Goal: Task Accomplishment & Management: Complete application form

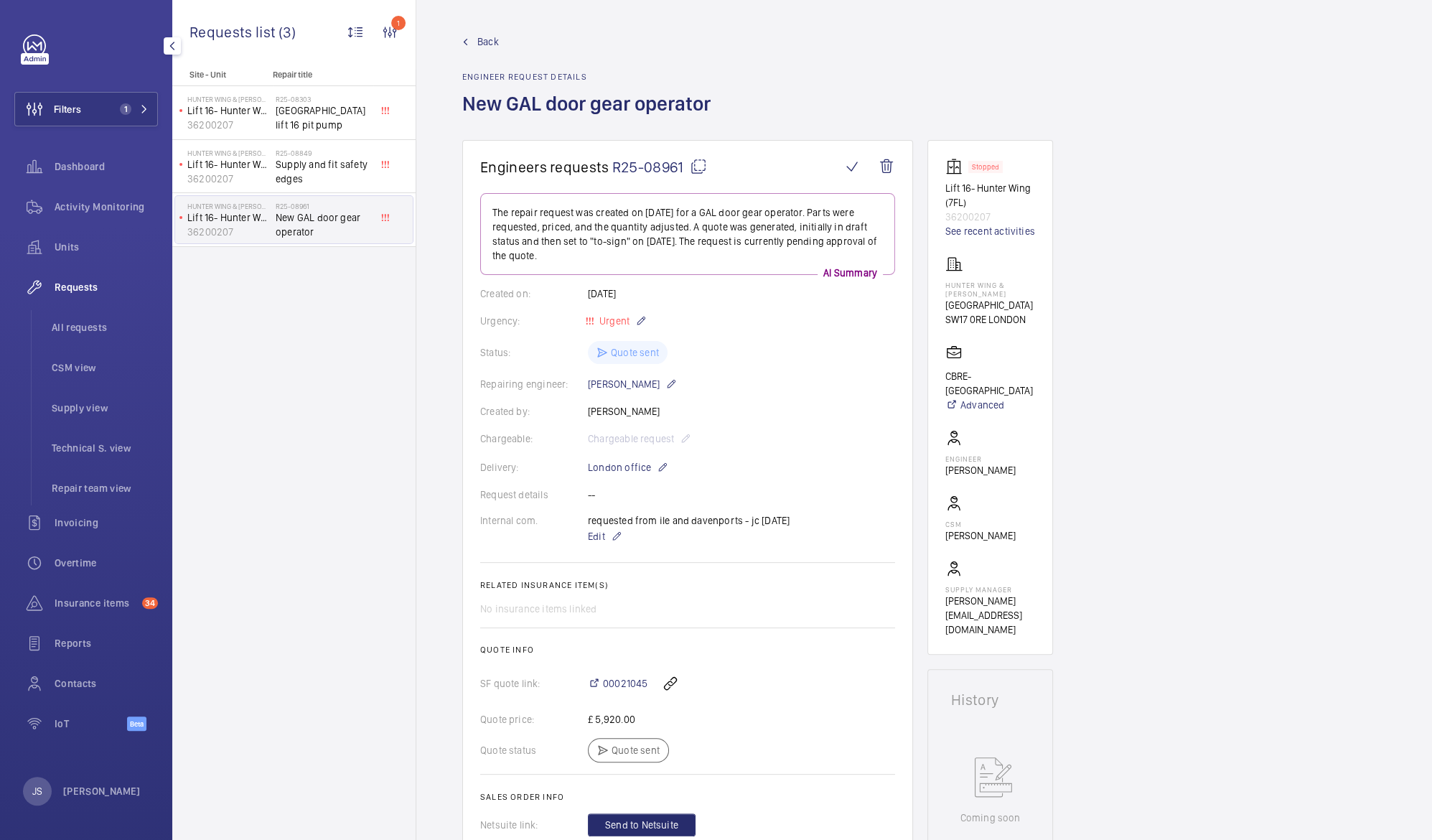
scroll to position [516, 0]
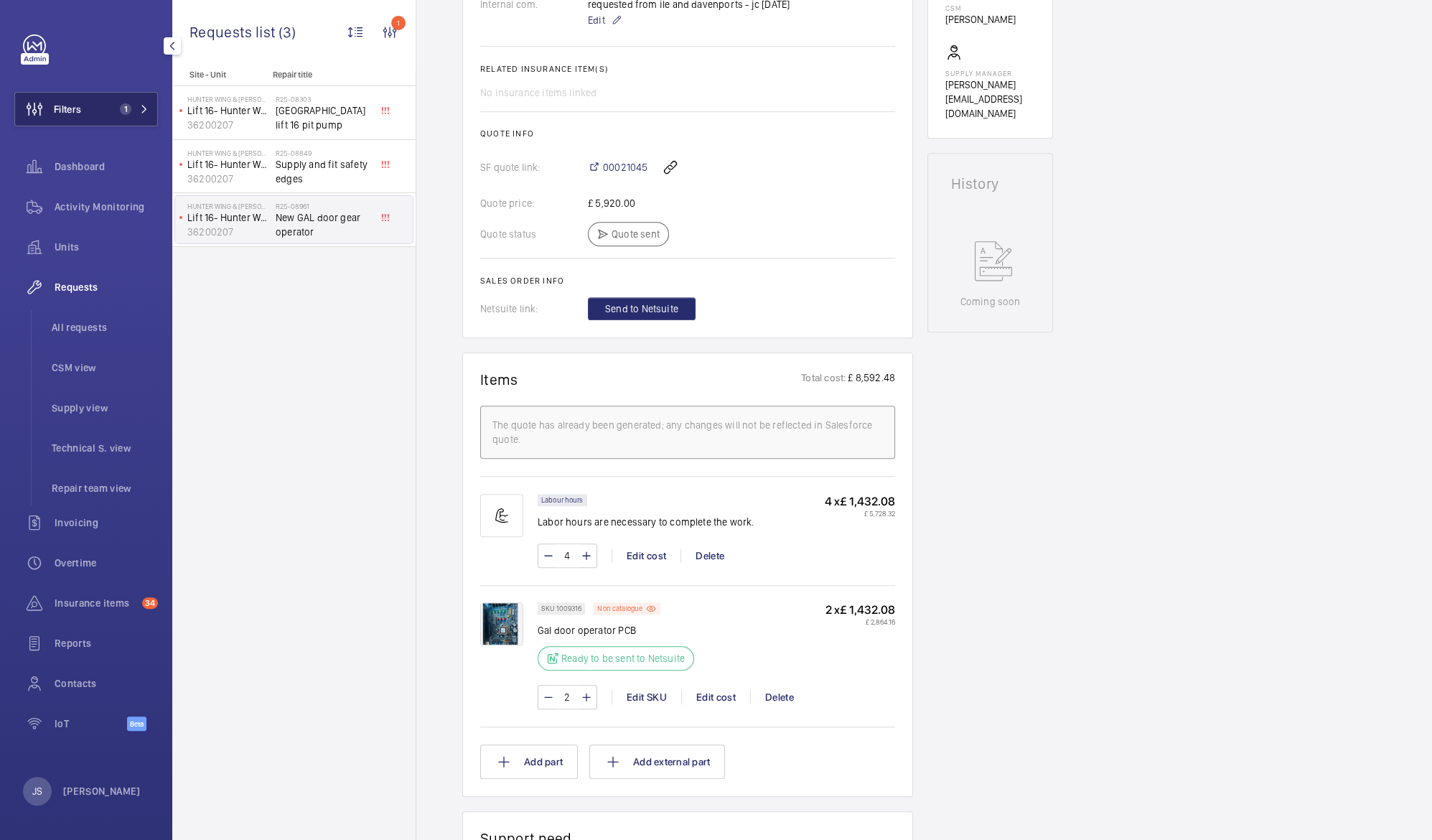
click at [73, 113] on span "Filters" at bounding box center [68, 109] width 27 height 14
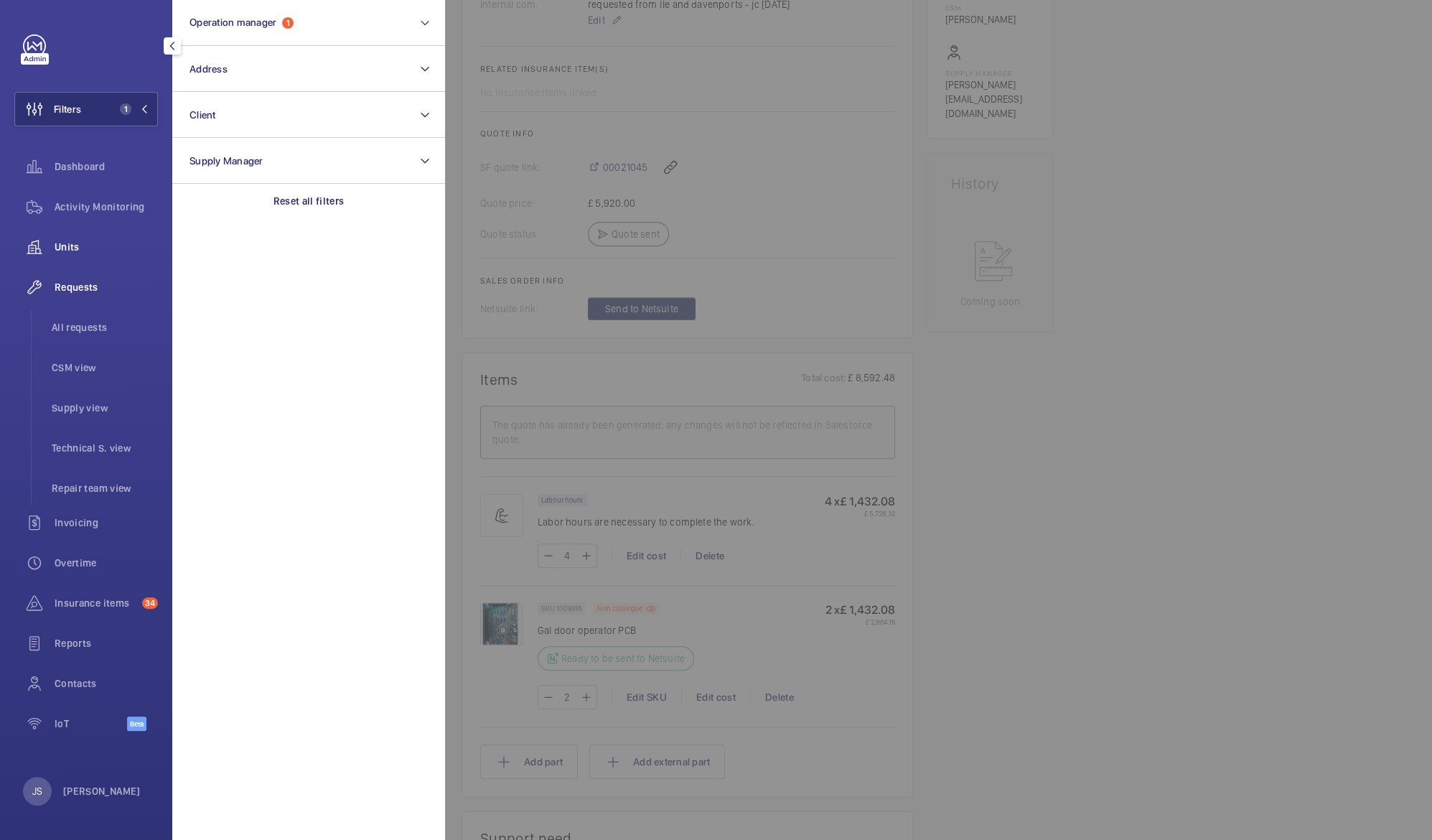
click at [62, 246] on span "Units" at bounding box center [106, 247] width 103 height 14
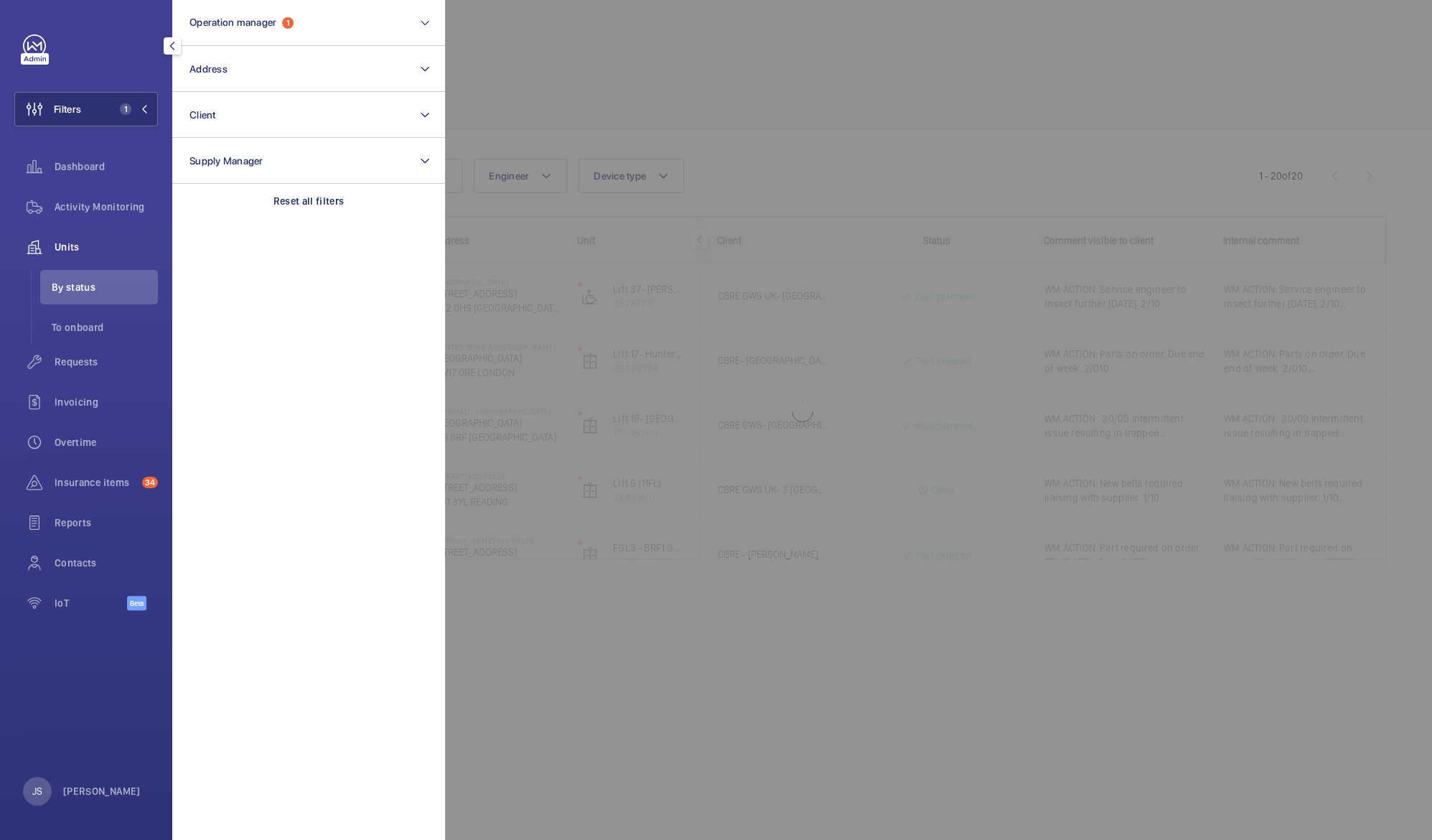
click at [593, 70] on div at bounding box center [1161, 420] width 1432 height 840
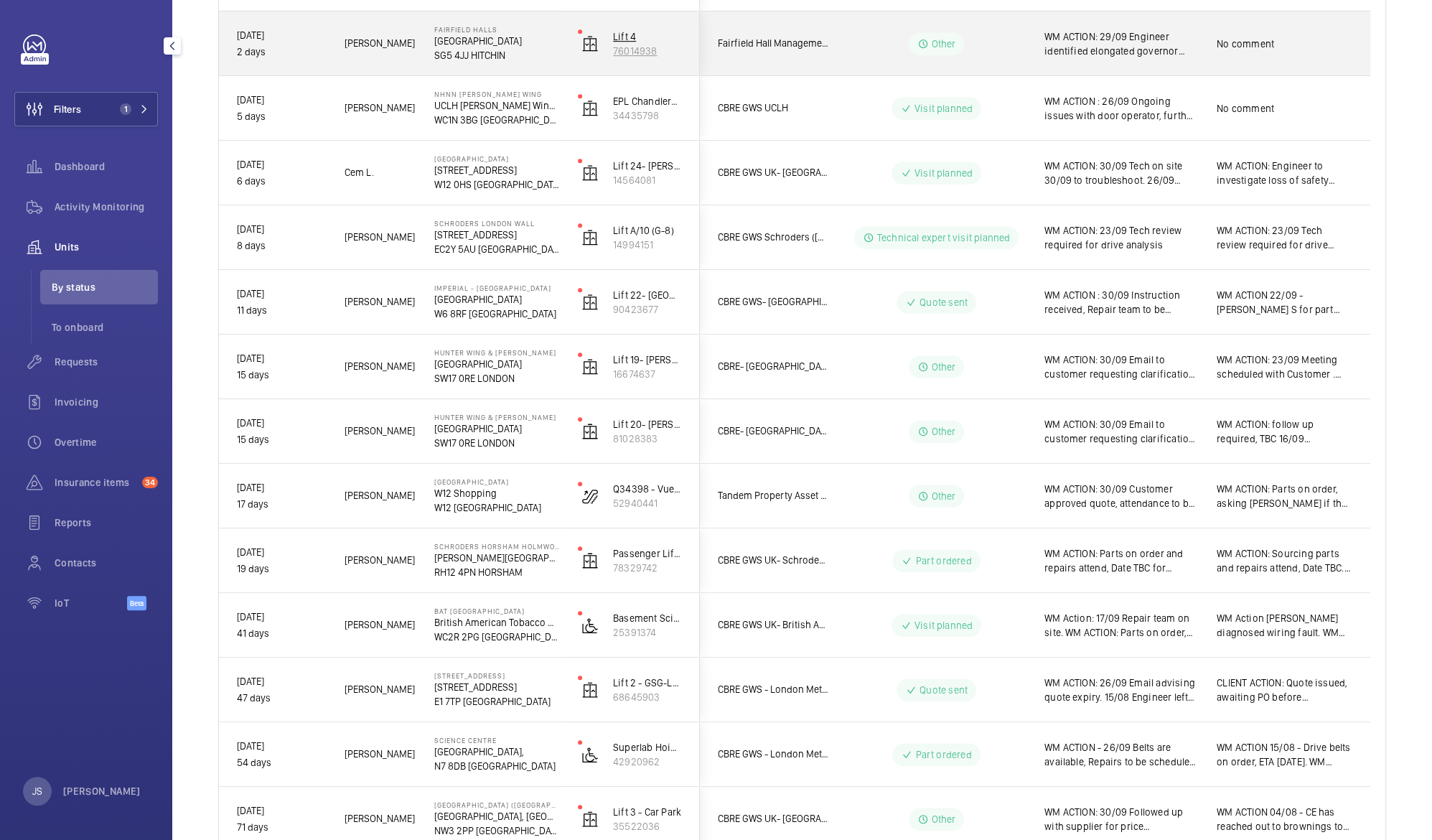
scroll to position [576, 0]
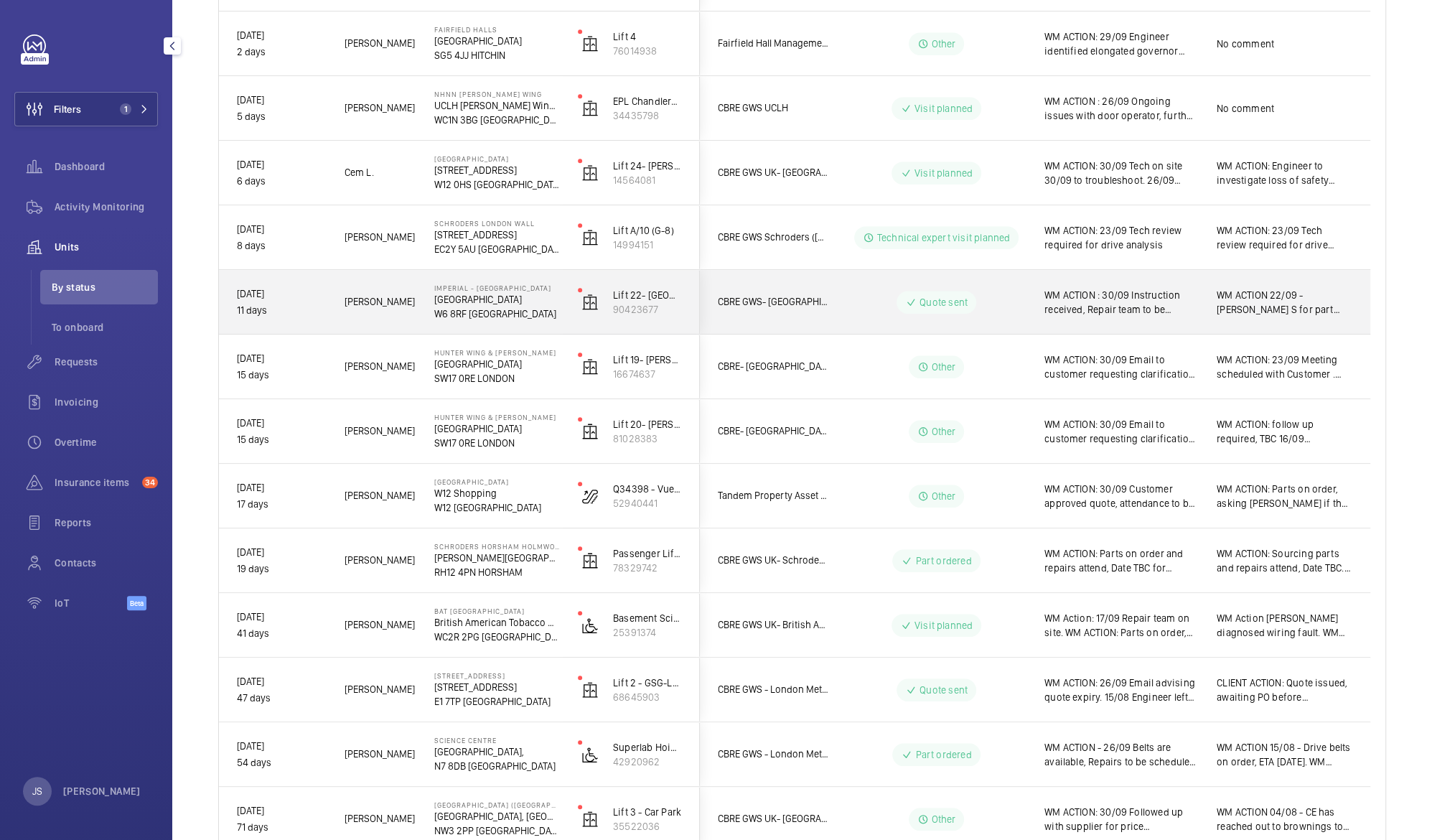
click at [1085, 305] on span "WM ACTION : 30/09 Instruction received, Repair team to be scheduled pending mat…" at bounding box center [1121, 302] width 153 height 29
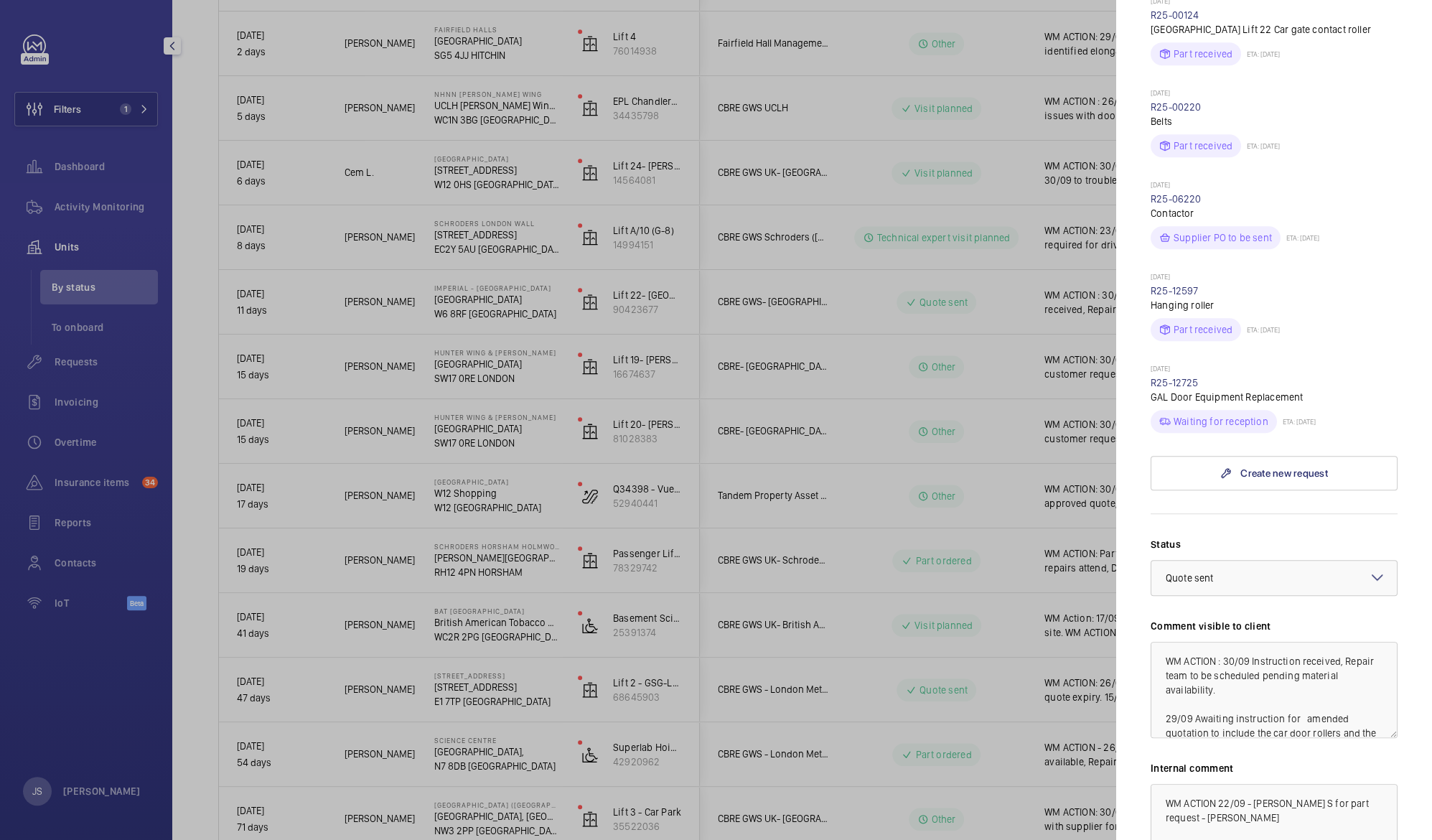
scroll to position [767, 0]
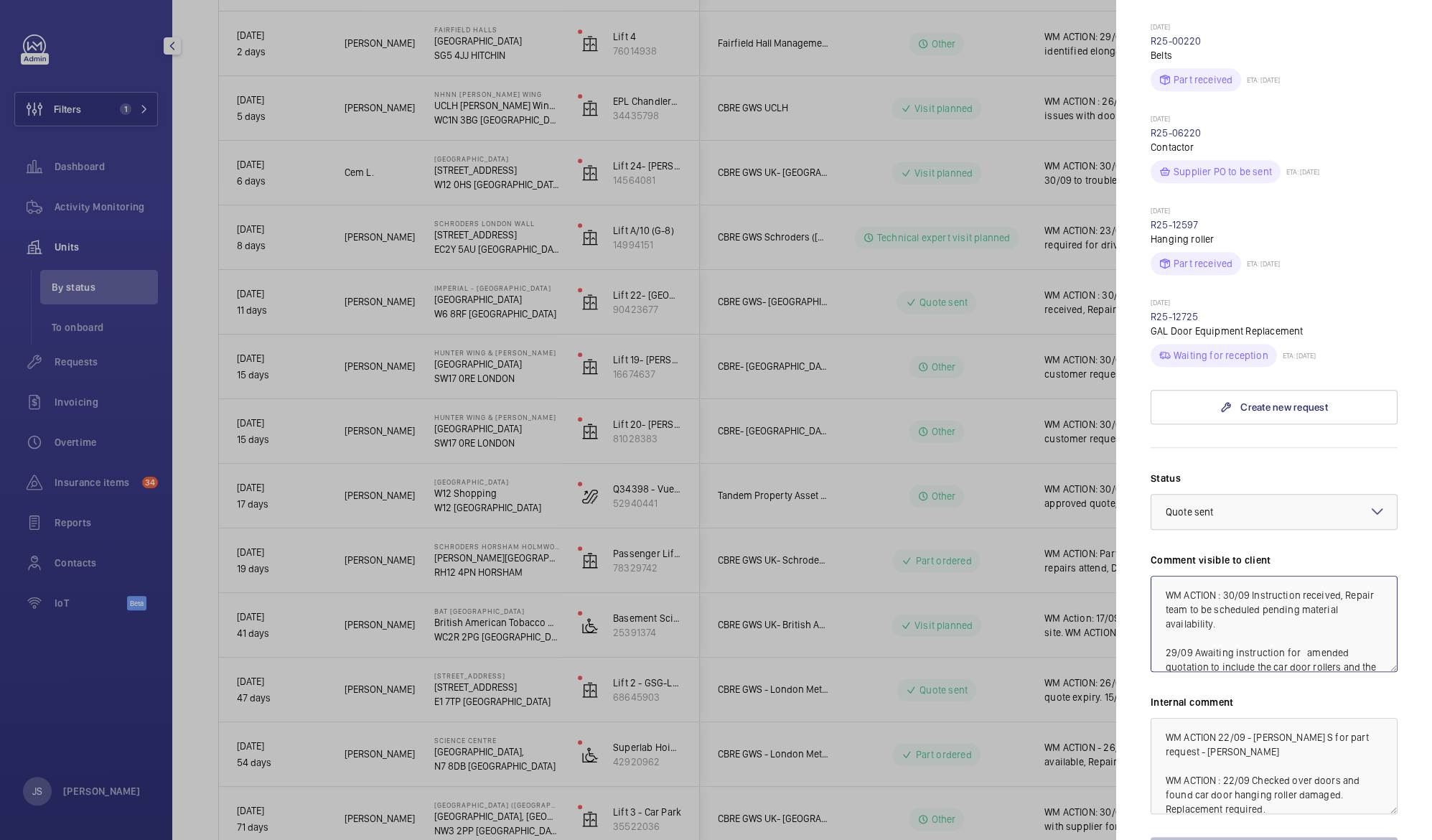
click at [1224, 576] on textarea "WM ACTION : 30/09 Instruction received, Repair team to be scheduled pending mat…" at bounding box center [1274, 624] width 247 height 96
click at [1327, 576] on textarea "WM ACTION : 02/10 Repair team schedlued to start work on 03/10 and proceed over…" at bounding box center [1274, 624] width 247 height 96
click at [1330, 576] on textarea "WM ACTION : 02/10 Repair team schedlued to start work on 03/10 and proceed over…" at bounding box center [1274, 624] width 247 height 96
click at [1285, 602] on textarea "WM ACTION : 02/10 Repair team scheduled to start work on 03/10 and proceed over…" at bounding box center [1274, 624] width 247 height 96
type textarea "WM ACTION : 02/10 Repair team scheduled to start work on 03/10 and proceed over…"
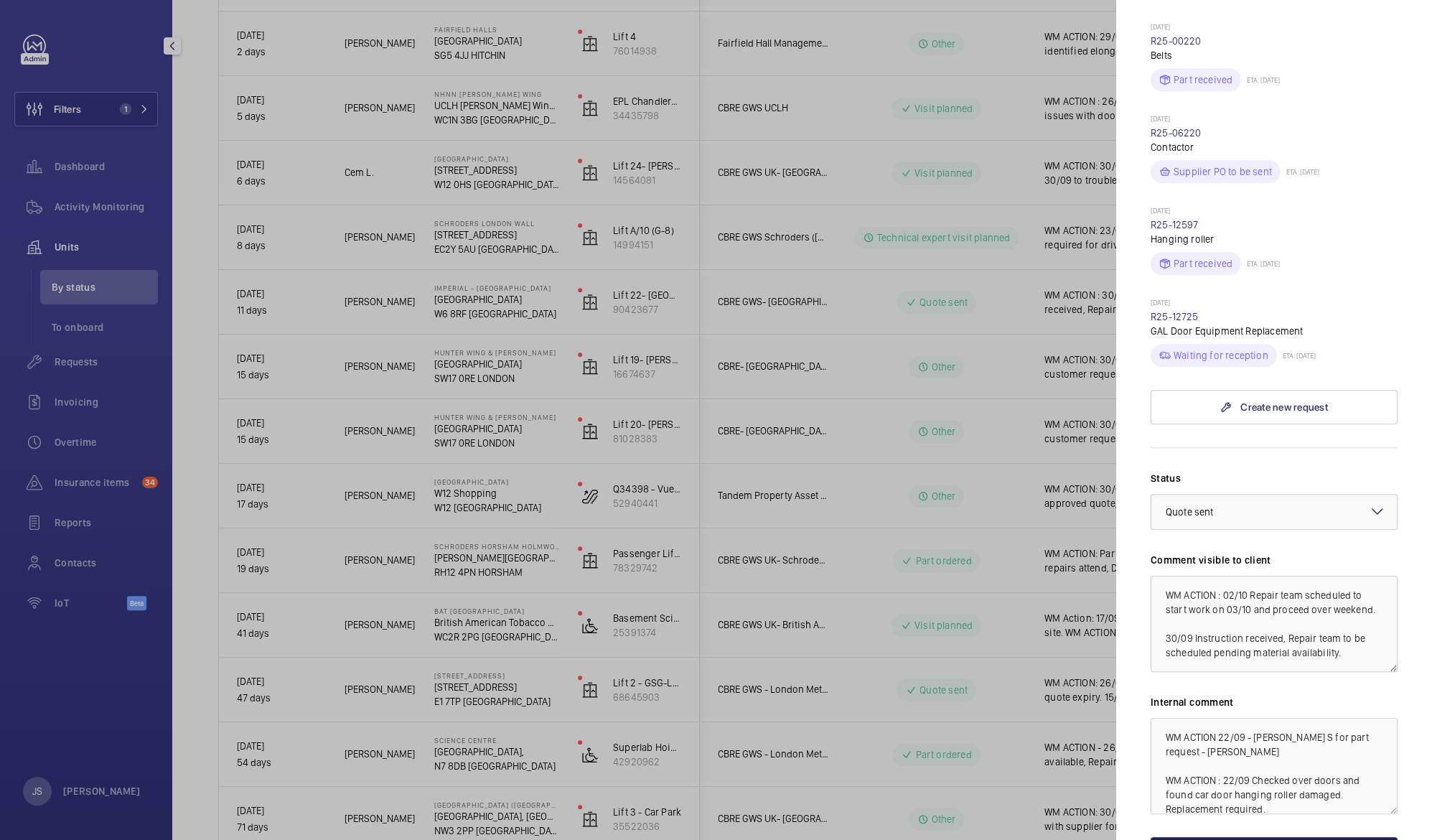
click at [1275, 837] on button "Save the changes" at bounding box center [1274, 854] width 247 height 35
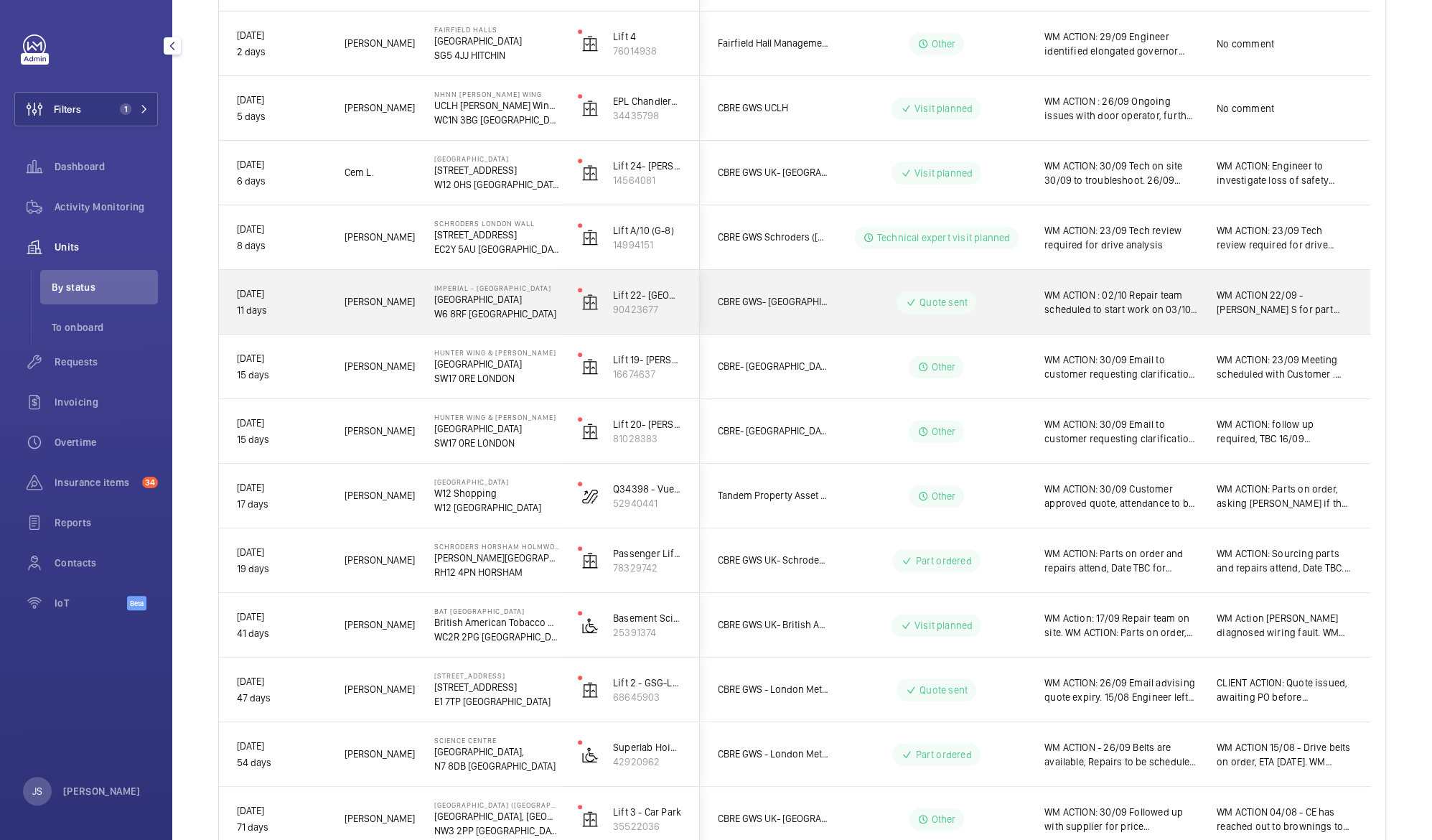
click at [1067, 294] on span "WM ACTION : 02/10 Repair team scheduled to start work on 03/10 and proceed over…" at bounding box center [1121, 302] width 153 height 29
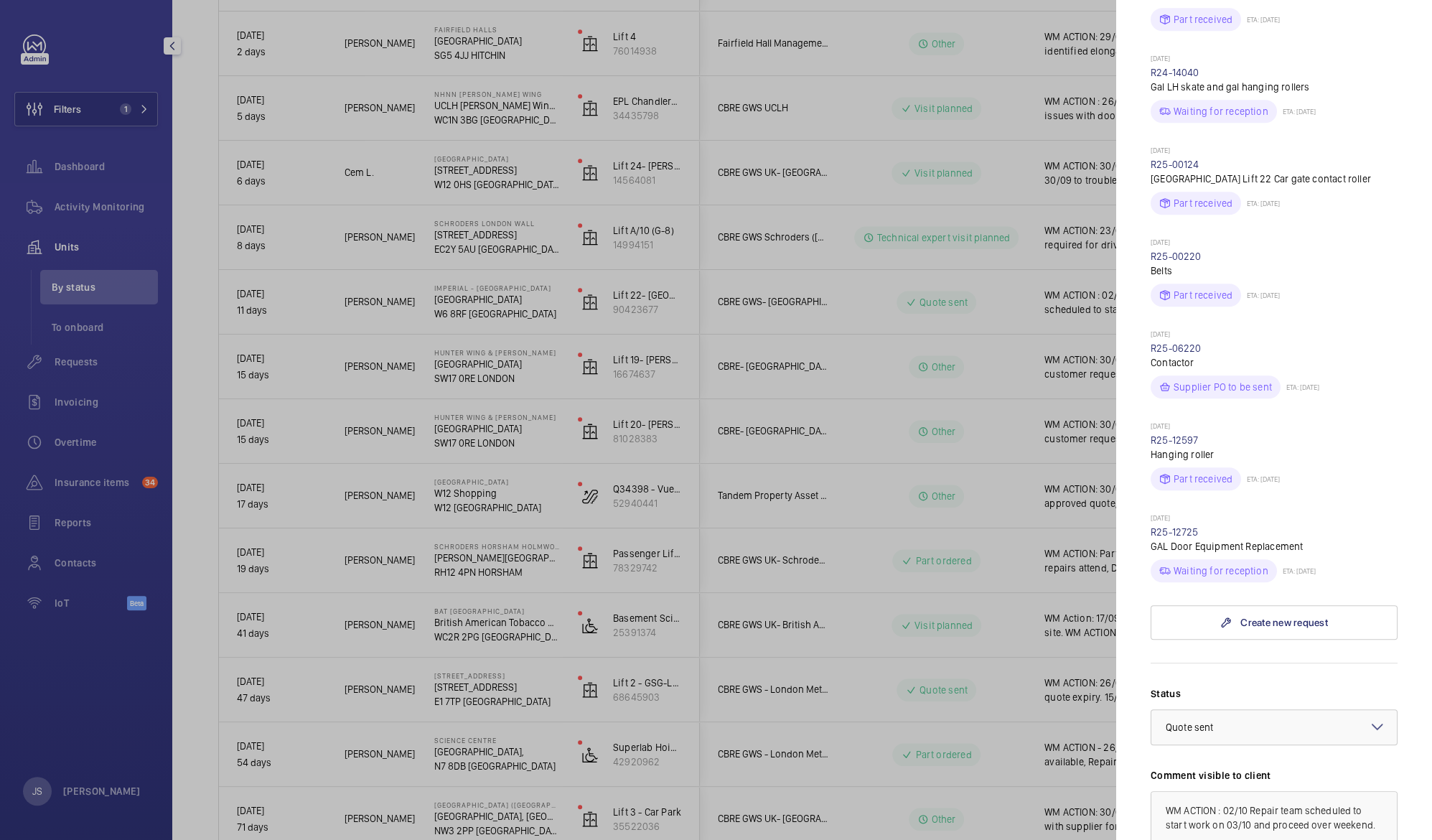
scroll to position [590, 0]
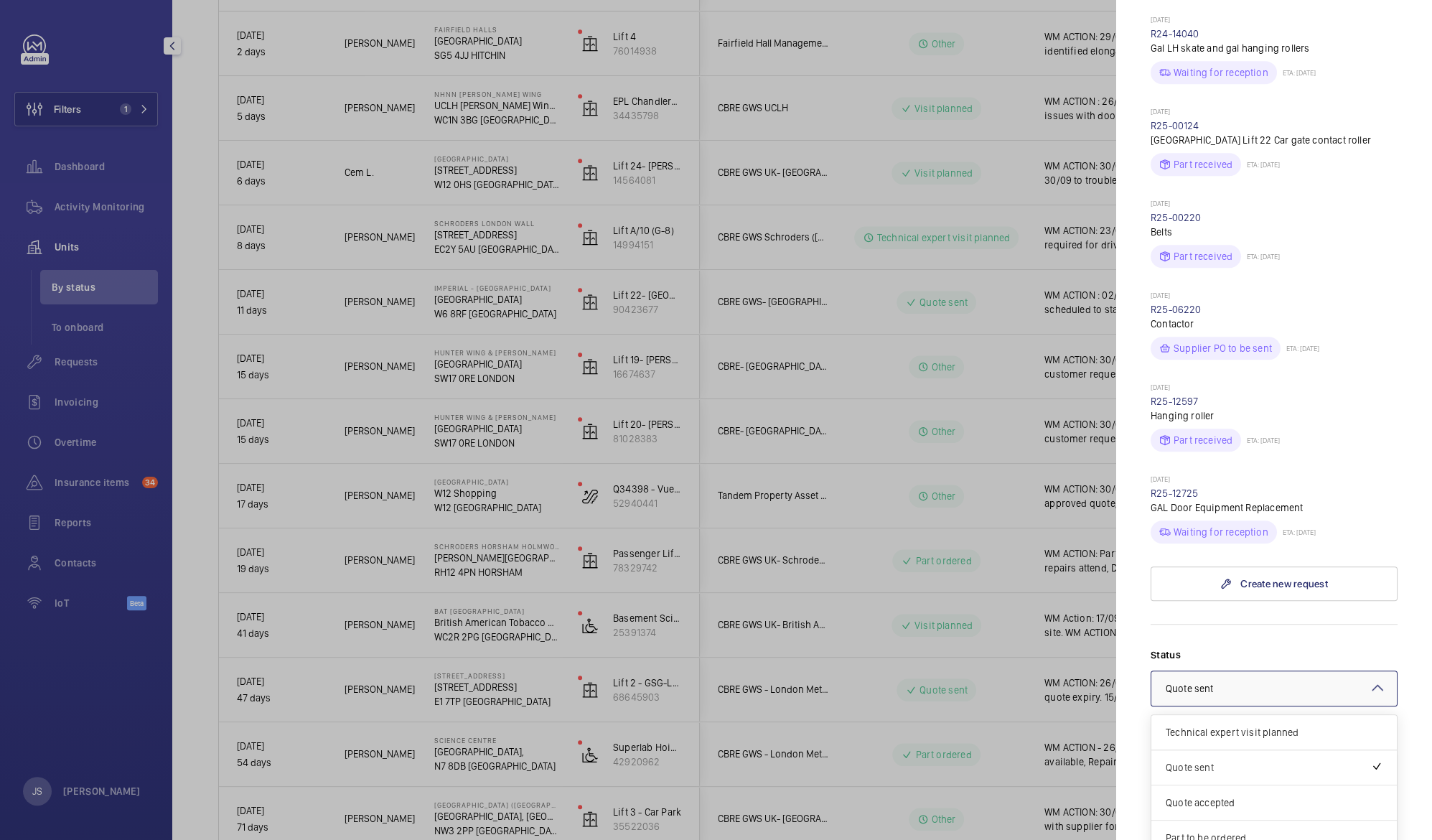
click at [1369, 679] on mat-icon at bounding box center [1377, 687] width 17 height 17
click at [1279, 814] on span "Visit planned" at bounding box center [1274, 821] width 217 height 14
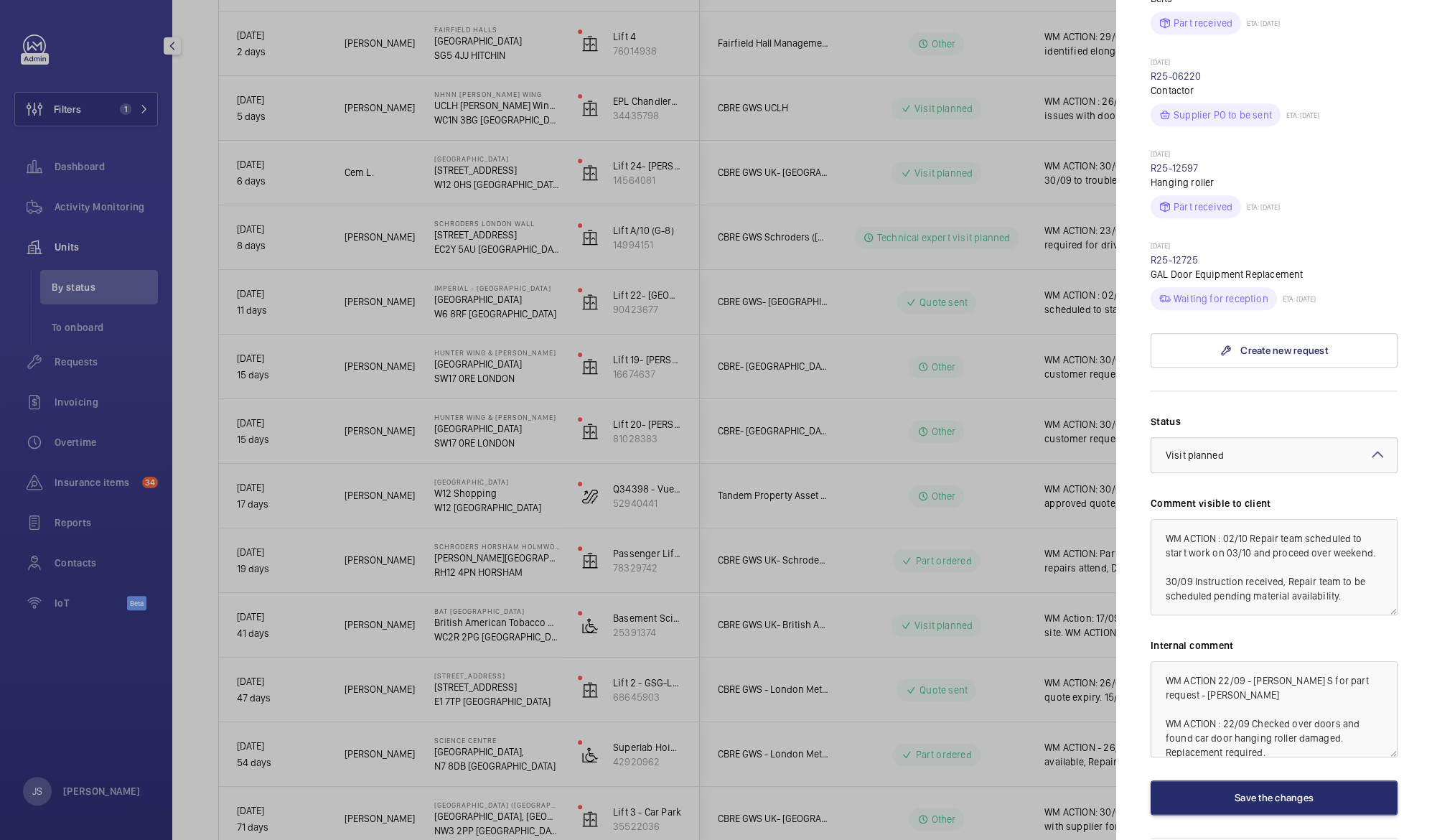
scroll to position [852, 0]
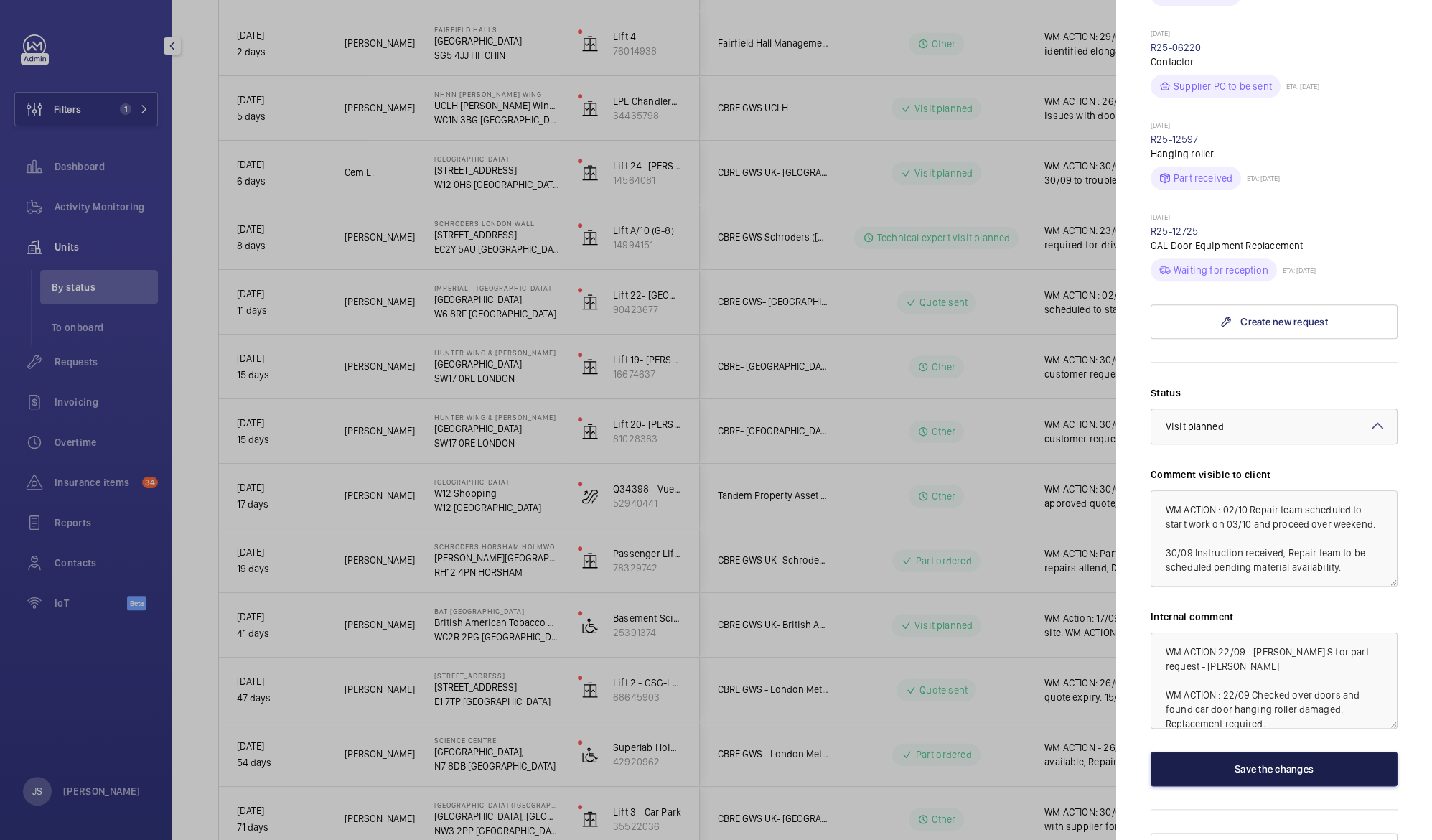
click at [1294, 751] on button "Save the changes" at bounding box center [1274, 769] width 247 height 35
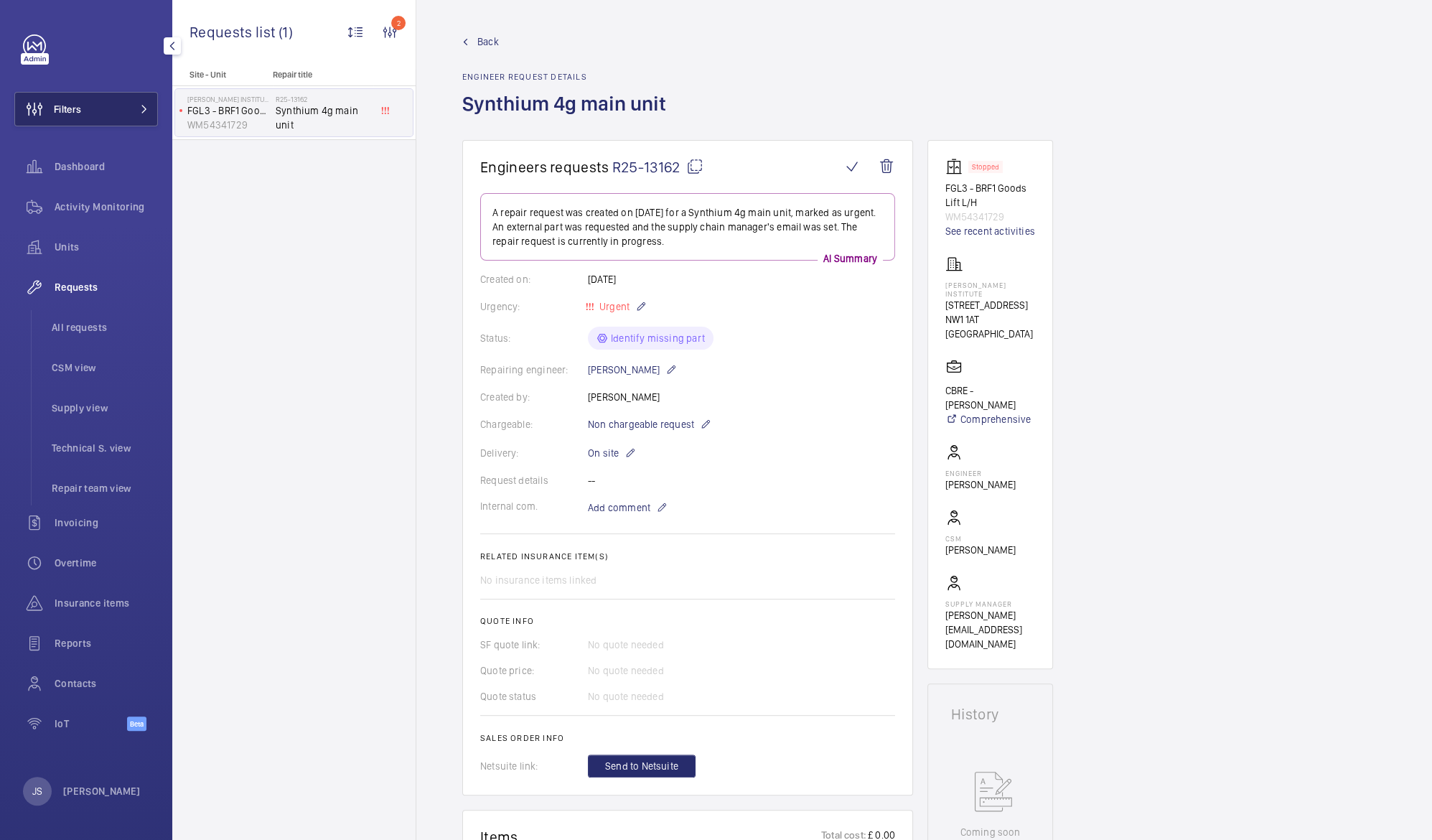
click at [61, 114] on span "Filters" at bounding box center [68, 109] width 27 height 14
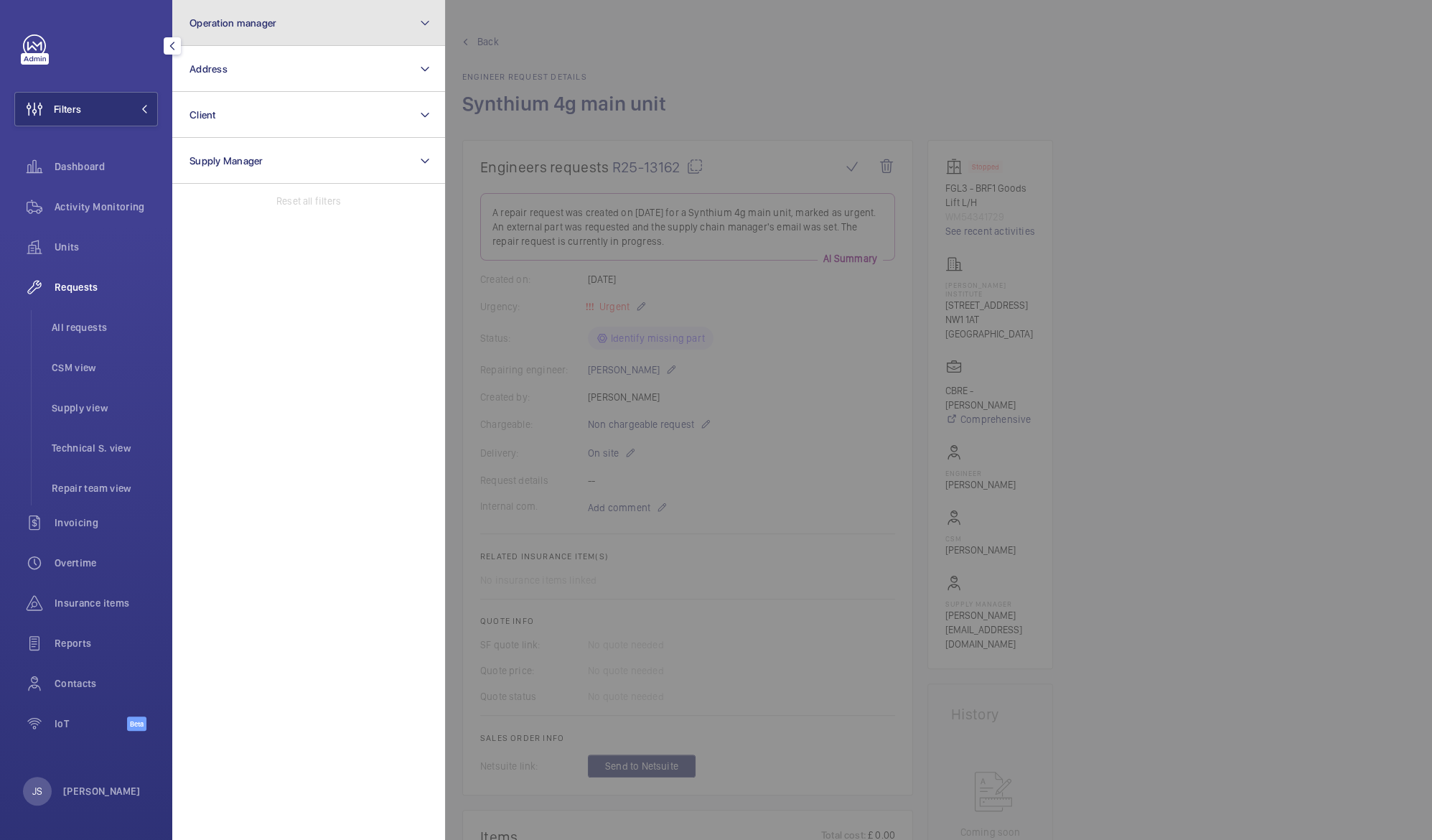
click at [229, 26] on span "Operation manager" at bounding box center [233, 23] width 87 height 11
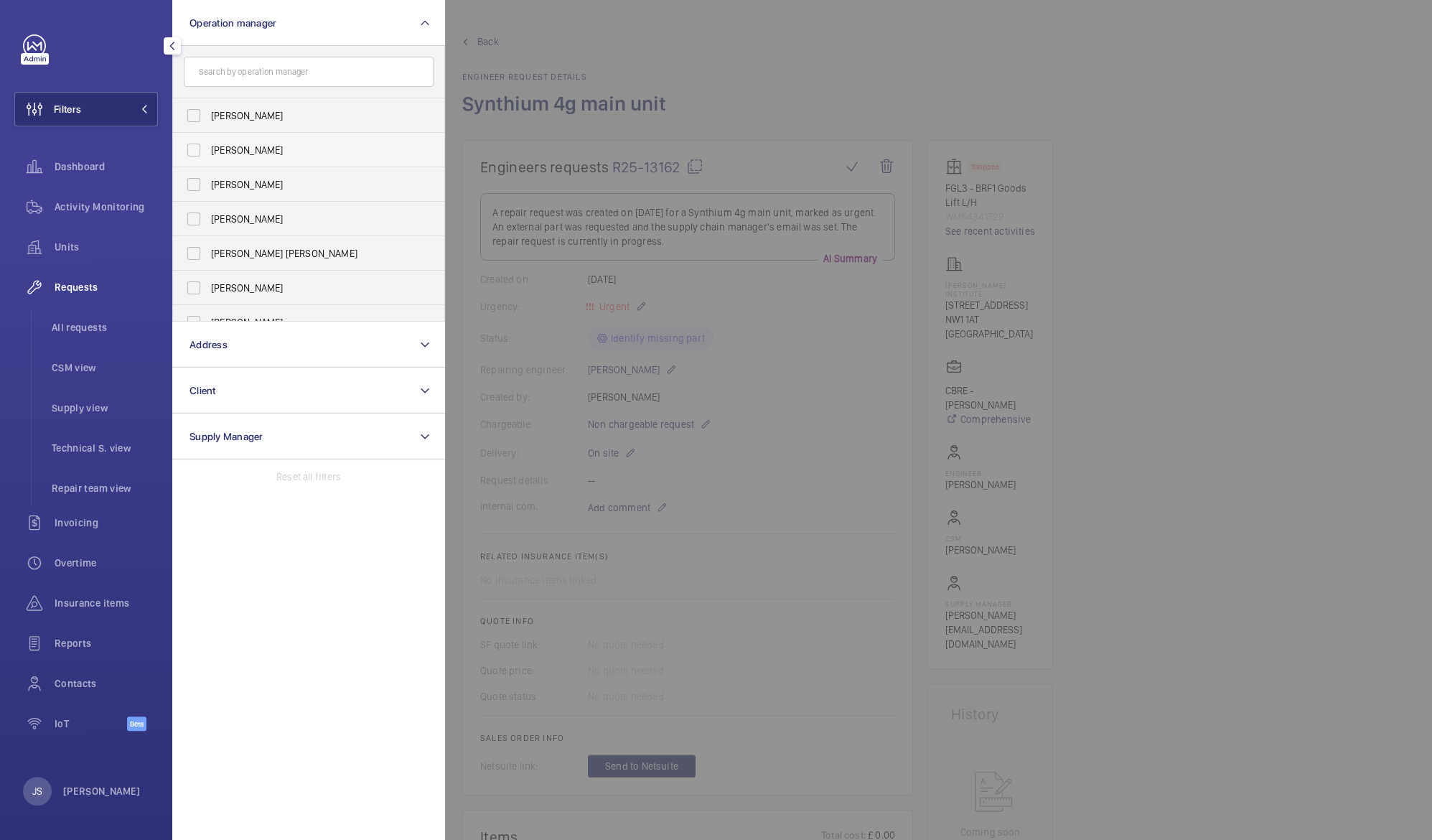
click at [239, 152] on span "[PERSON_NAME]" at bounding box center [310, 150] width 198 height 14
click at [208, 152] on input "[PERSON_NAME]" at bounding box center [194, 150] width 29 height 29
checkbox input "true"
click at [474, 19] on div at bounding box center [1161, 420] width 1432 height 840
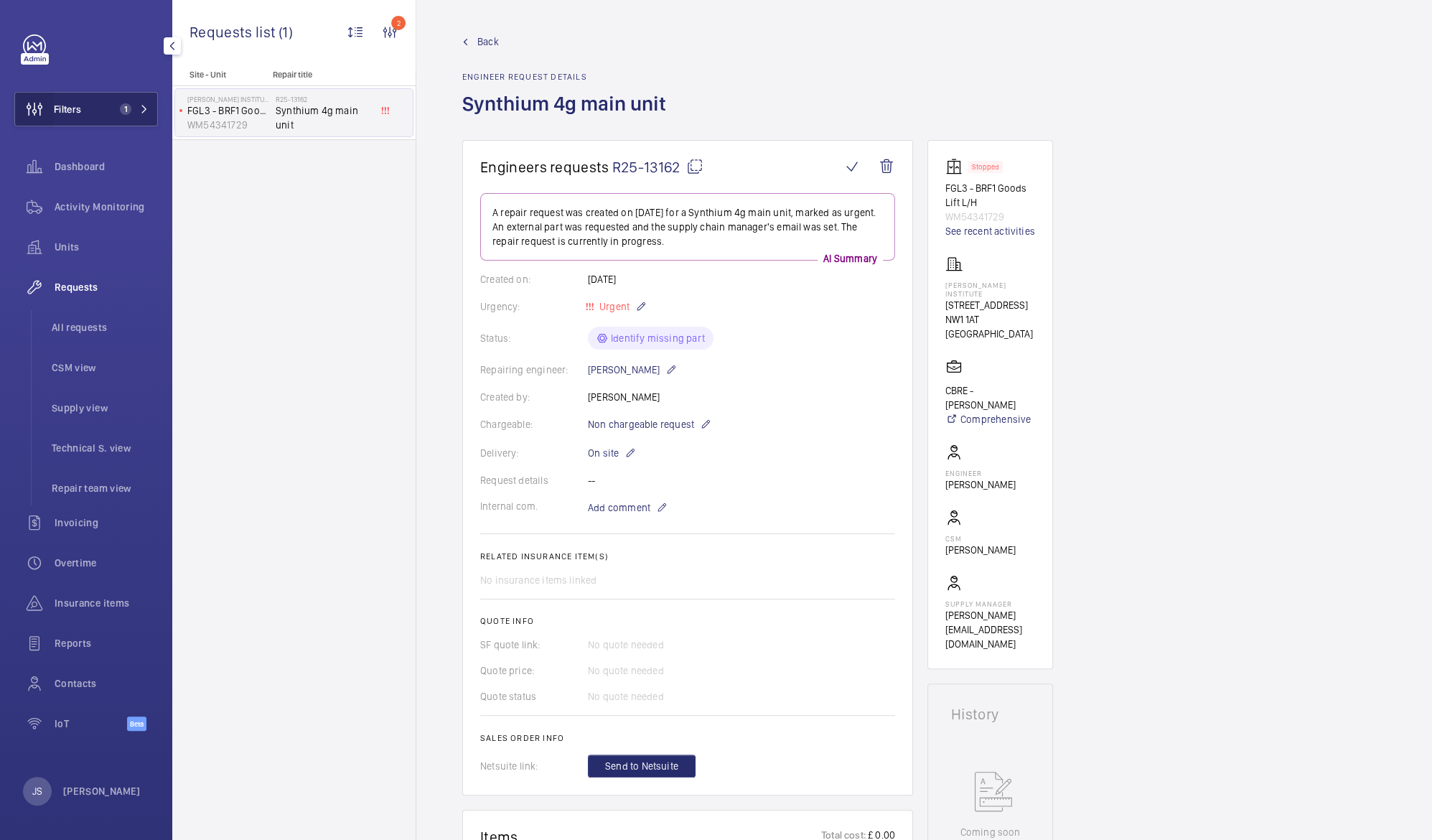
click at [48, 120] on wm-front-icon-button at bounding box center [35, 109] width 39 height 35
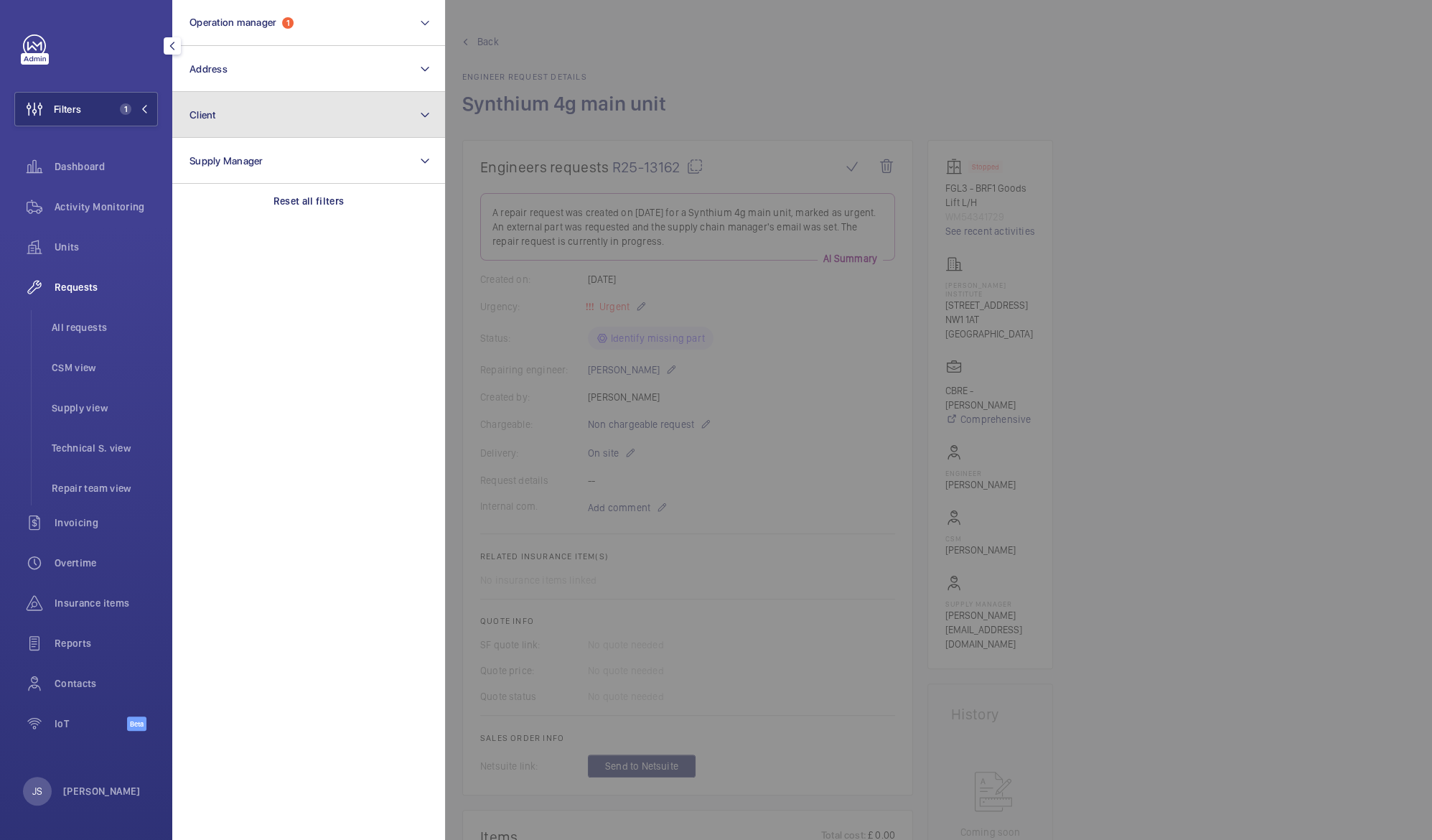
click at [195, 113] on span "Client" at bounding box center [202, 114] width 26 height 11
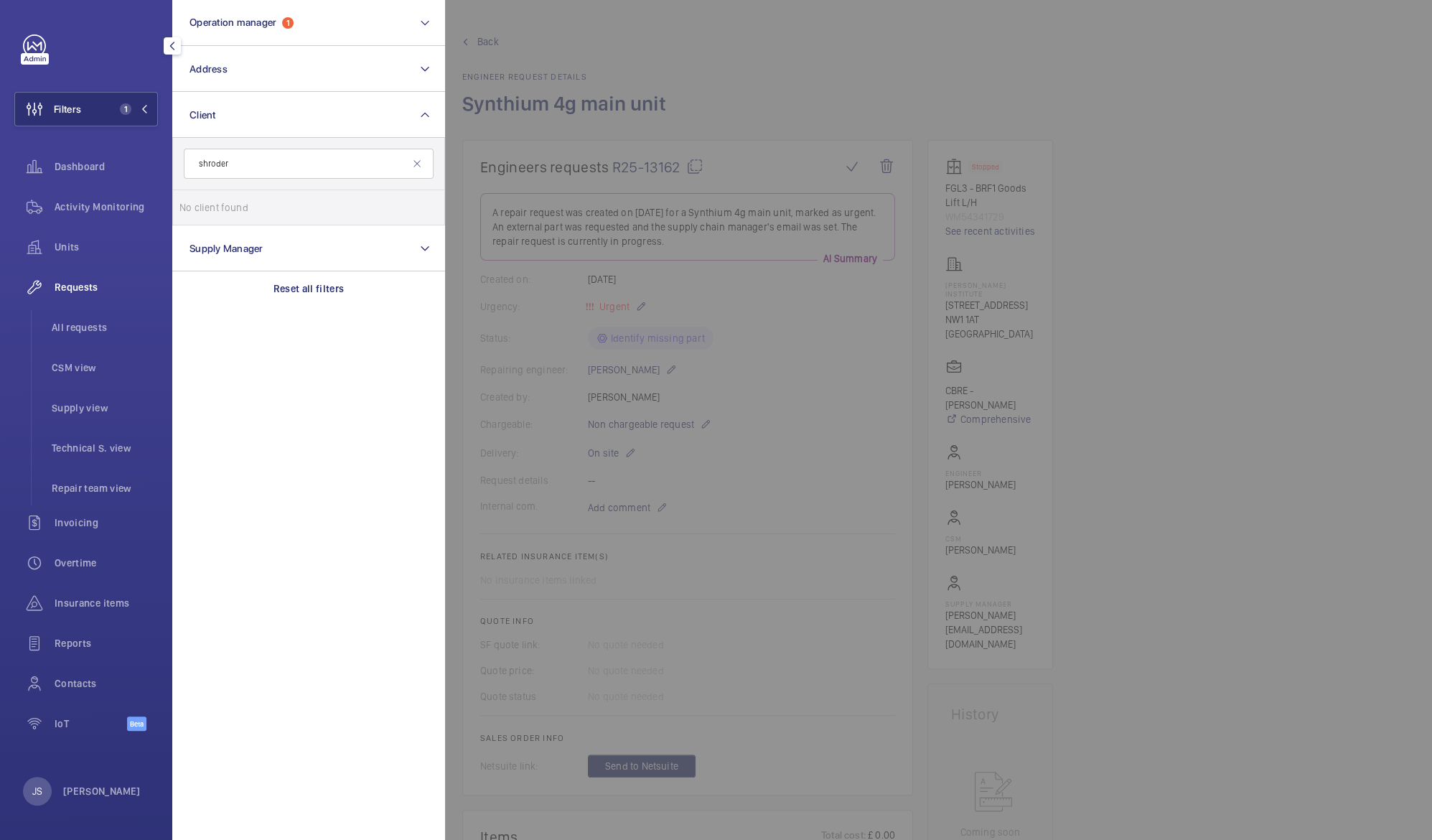
click at [414, 169] on input "shroder" at bounding box center [308, 164] width 250 height 30
type input "shroder"
click at [415, 162] on mat-icon at bounding box center [417, 163] width 11 height 11
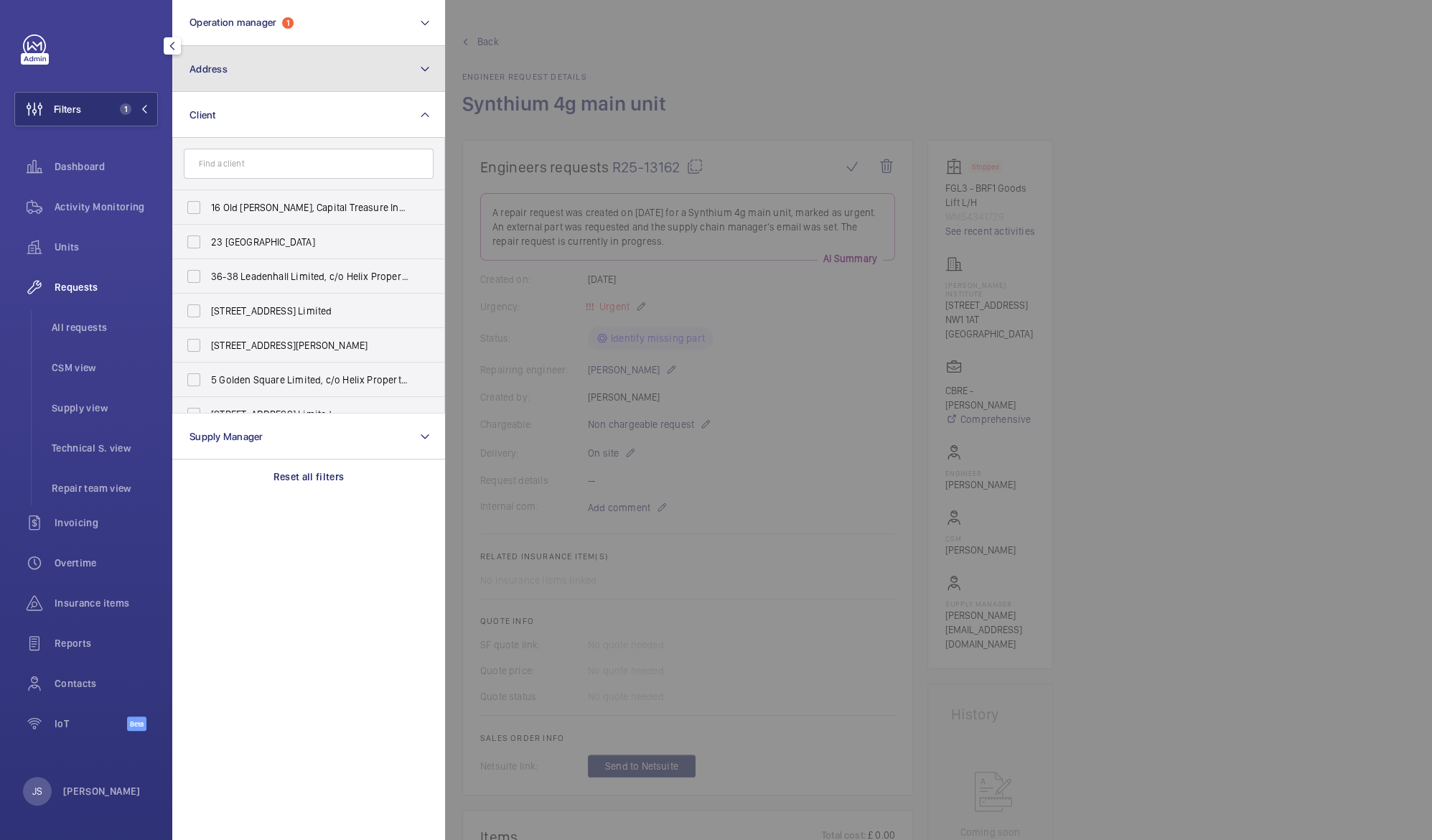
click at [361, 78] on button "Address" at bounding box center [308, 68] width 273 height 46
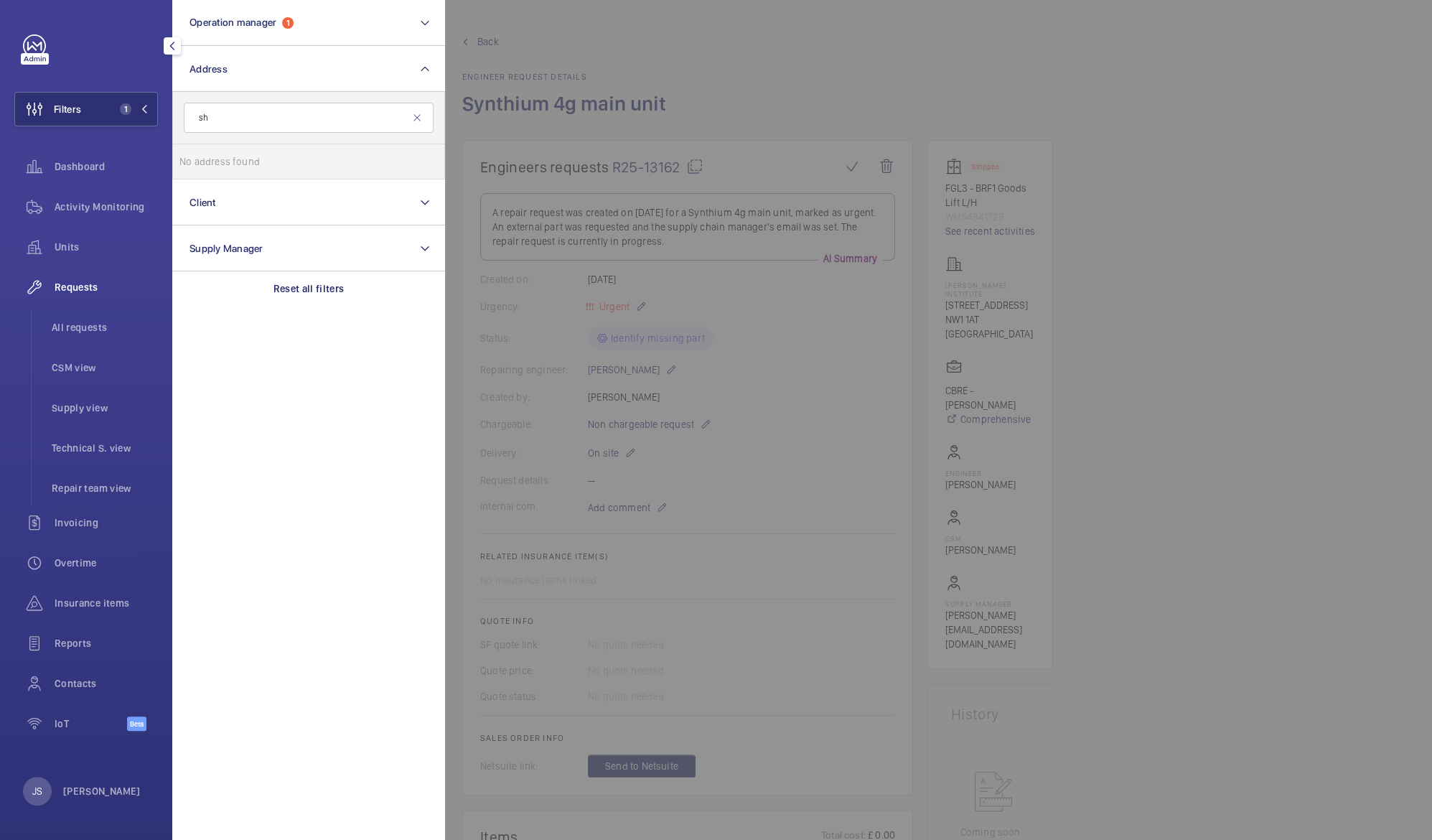
type input "s"
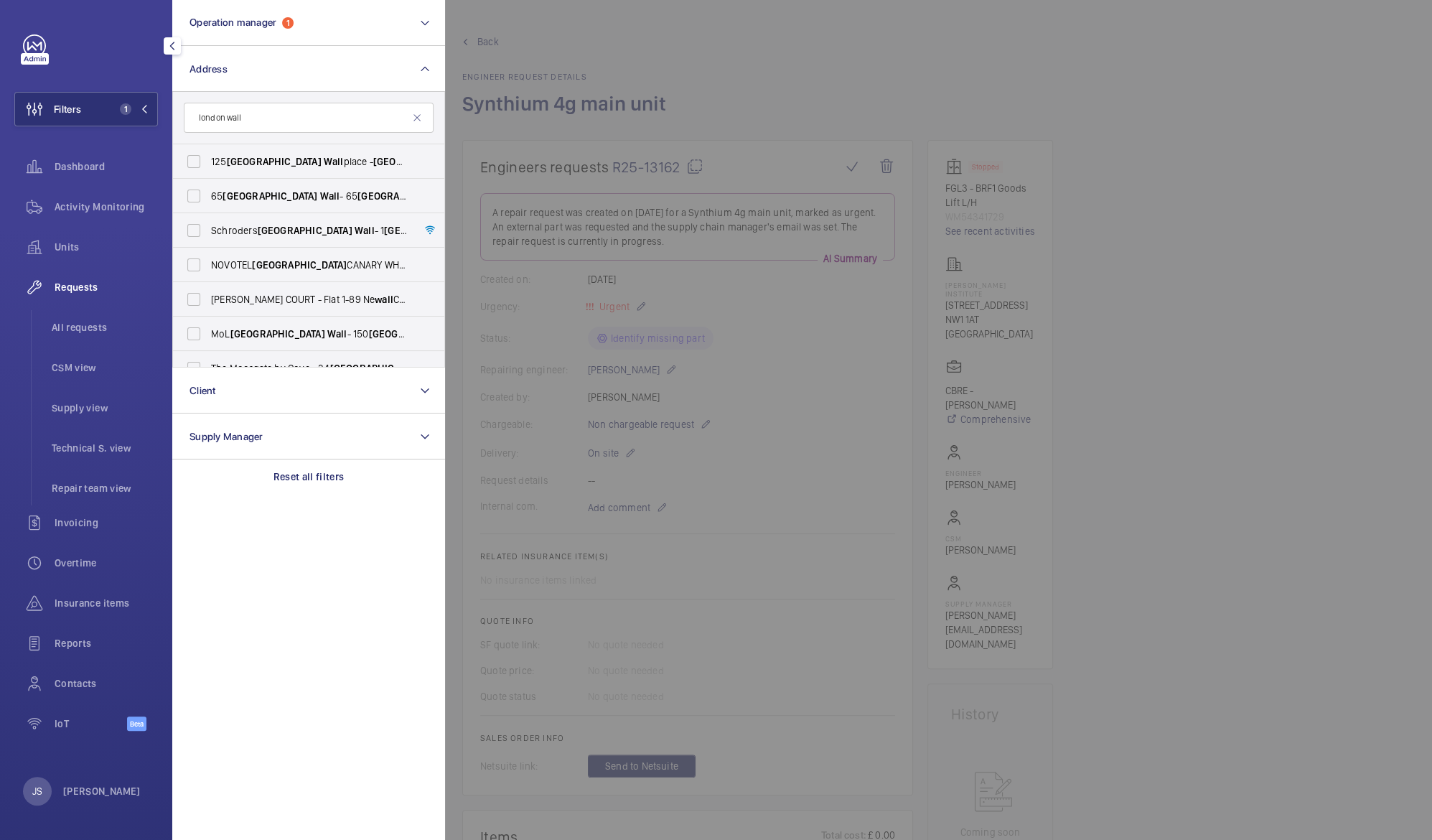
scroll to position [18, 0]
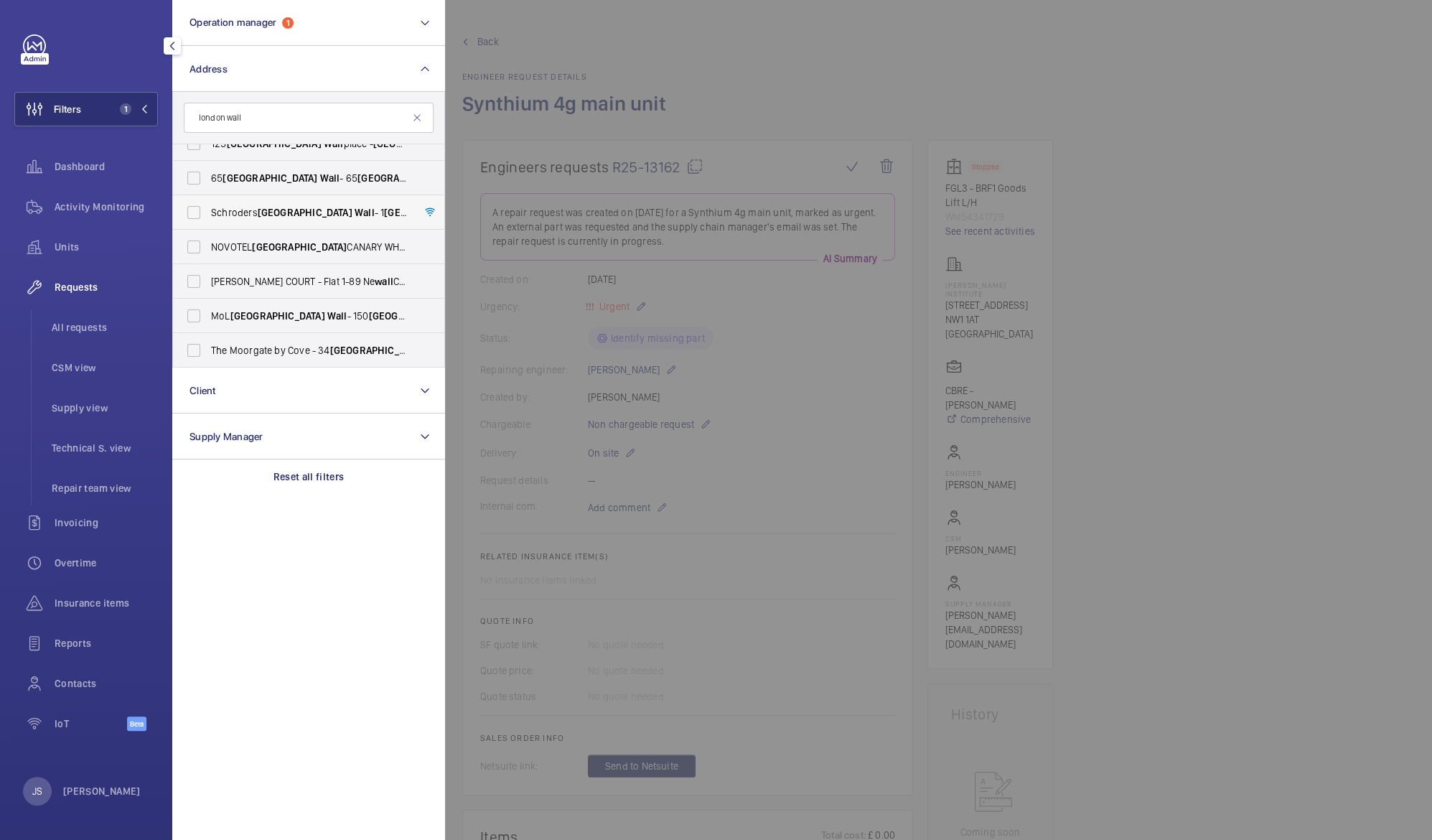
type input "london wall"
click at [384, 211] on span "London" at bounding box center [432, 212] width 95 height 11
click at [208, 211] on input "Schroders London Wall - 1 London Wall Place, LONDON EC2Y 5AU" at bounding box center [194, 212] width 29 height 29
checkbox input "true"
click at [645, 52] on div at bounding box center [1161, 420] width 1432 height 840
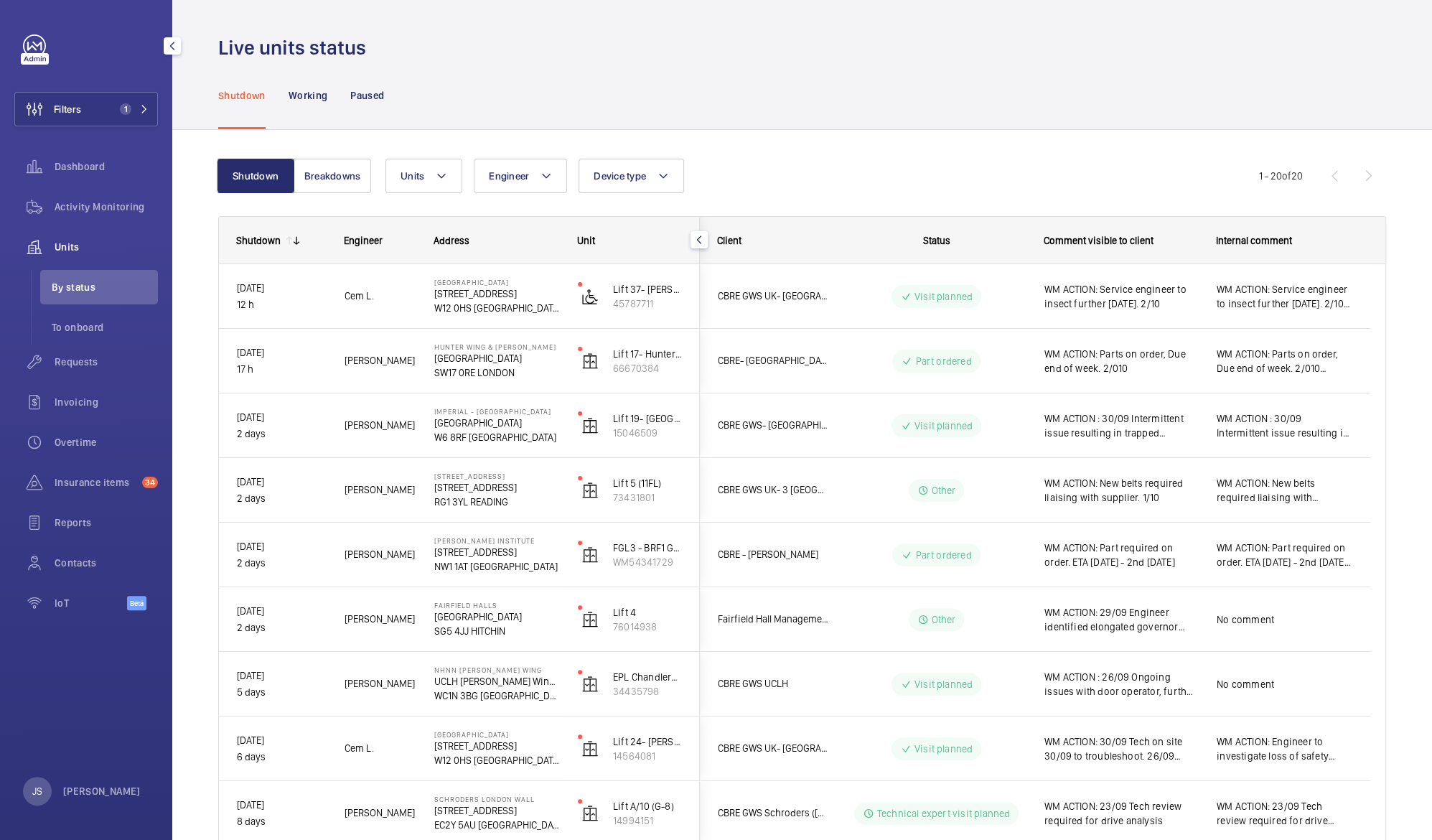
scroll to position [576, 0]
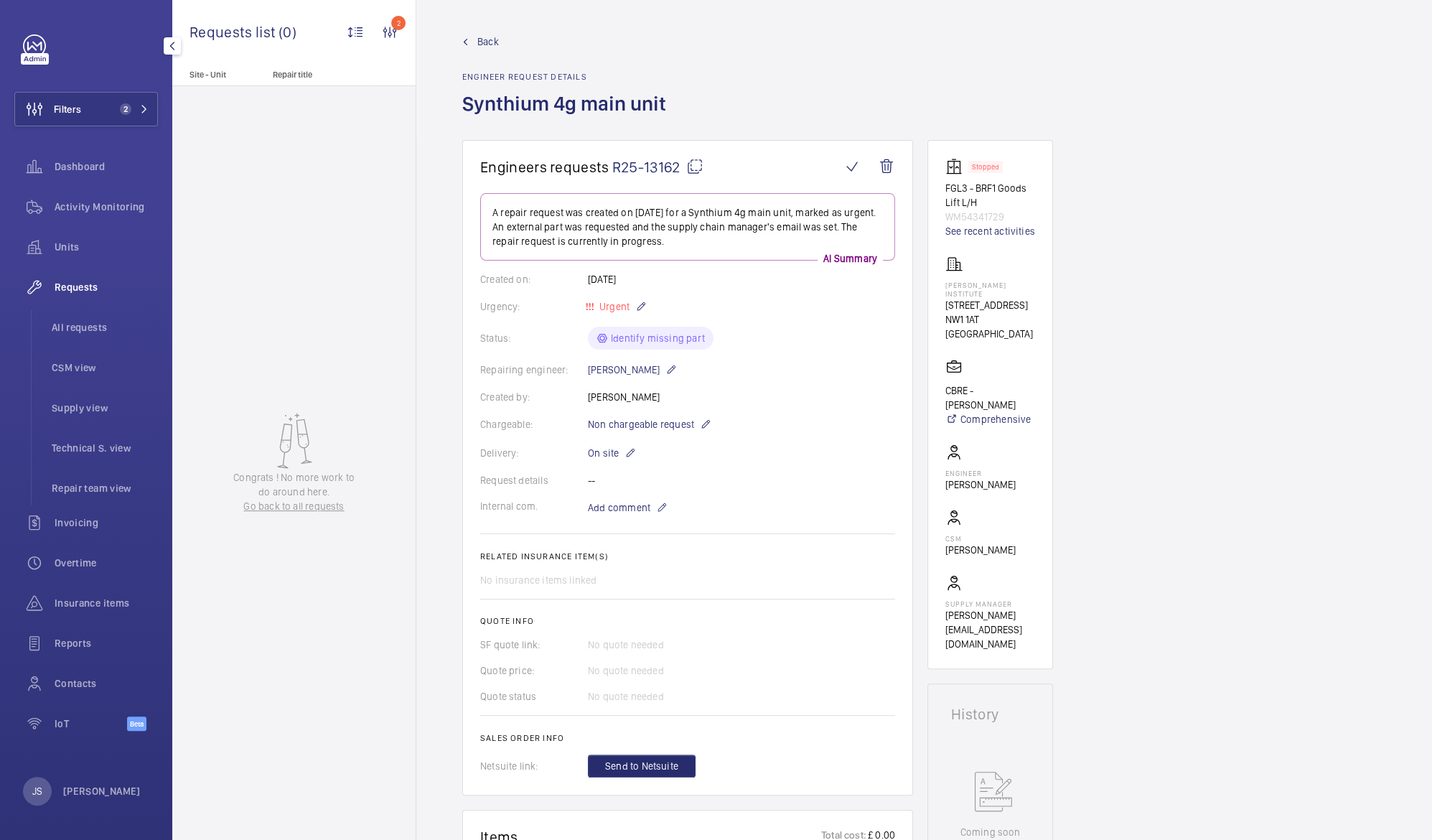
click at [68, 287] on span "Requests" at bounding box center [106, 287] width 103 height 14
click at [80, 283] on span "Requests" at bounding box center [106, 287] width 103 height 14
click at [87, 120] on button "Filters 2" at bounding box center [86, 109] width 144 height 35
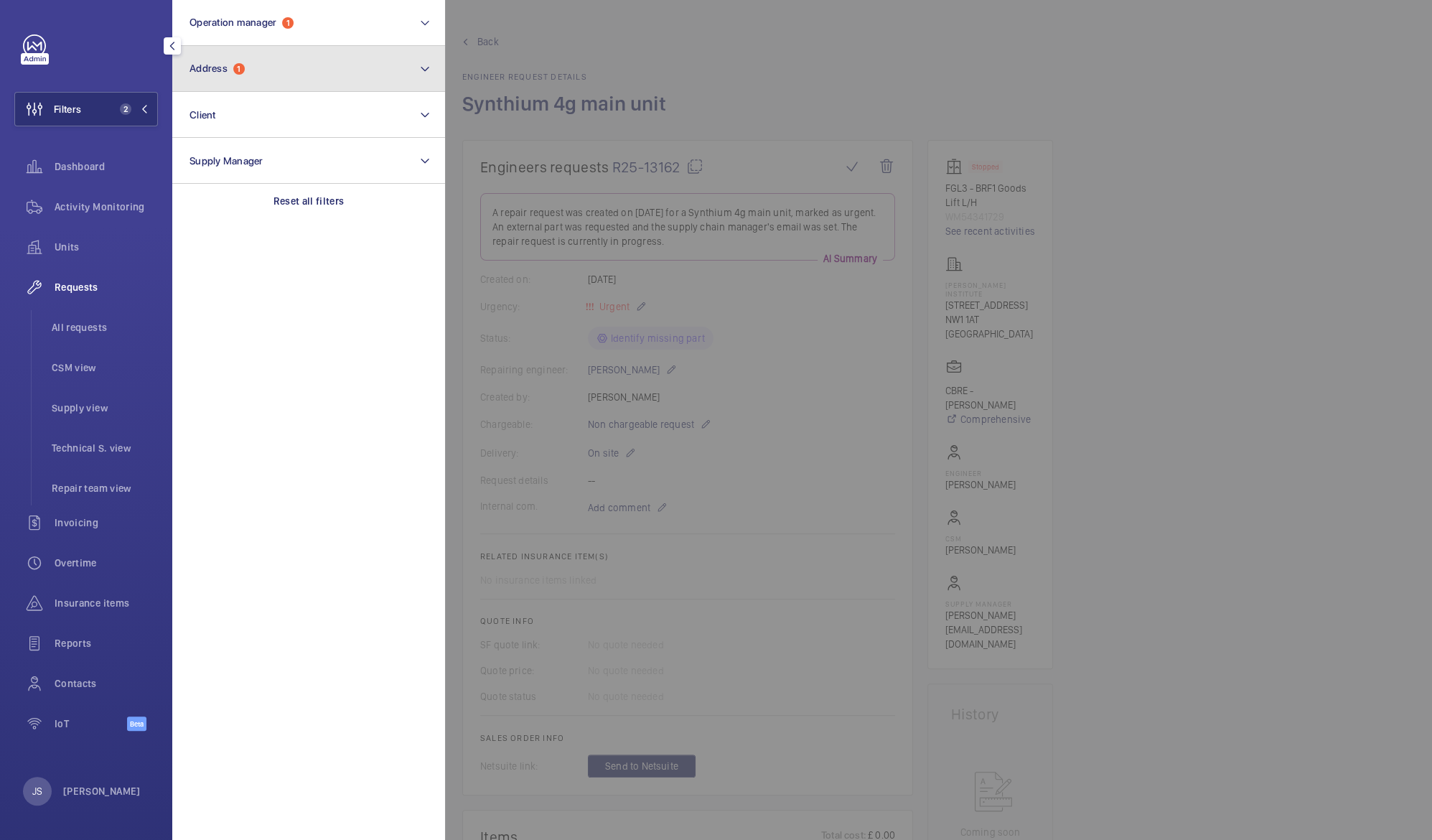
click at [212, 65] on span "Address" at bounding box center [208, 68] width 38 height 11
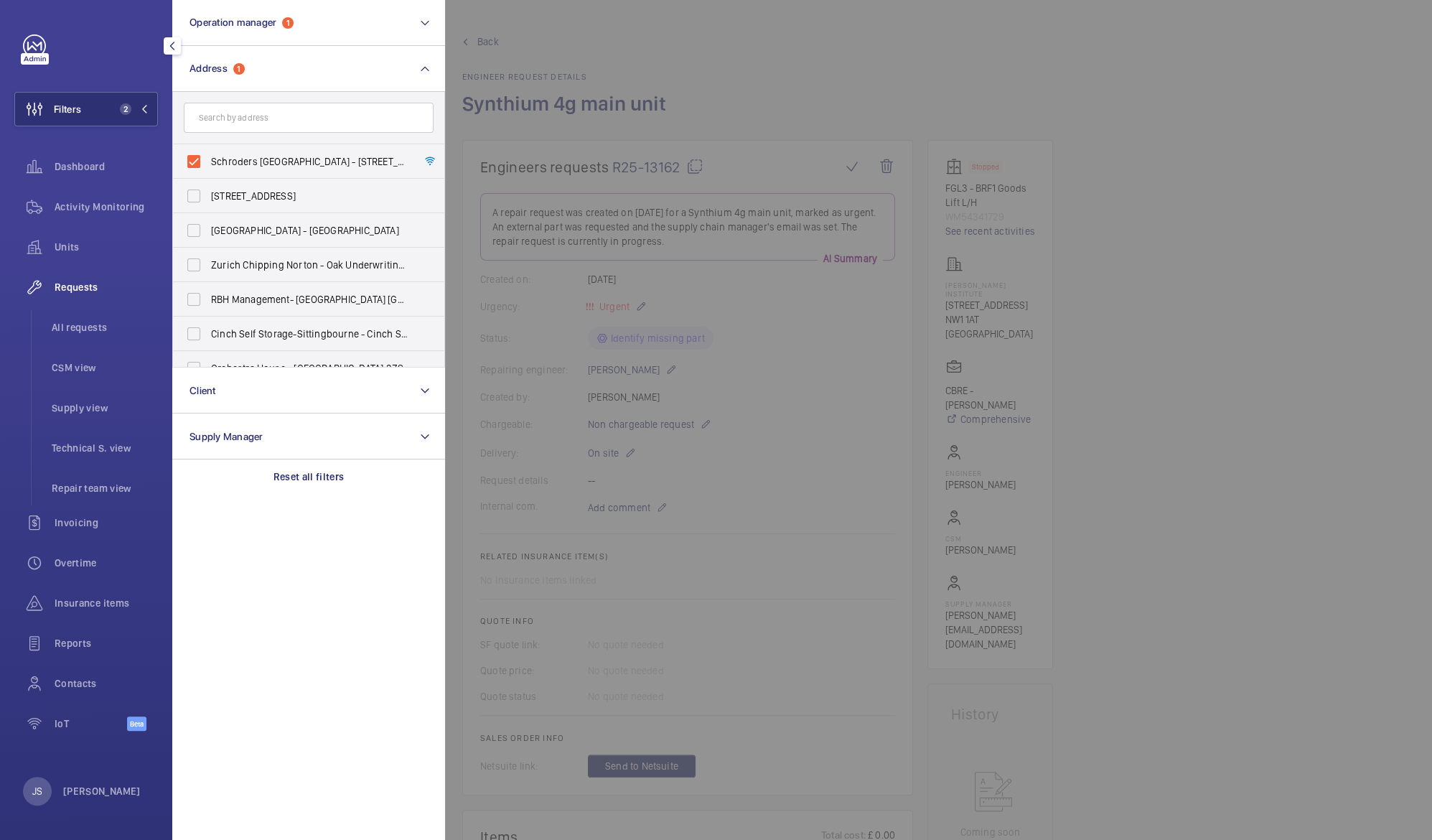
click at [626, 45] on div at bounding box center [1161, 420] width 1432 height 840
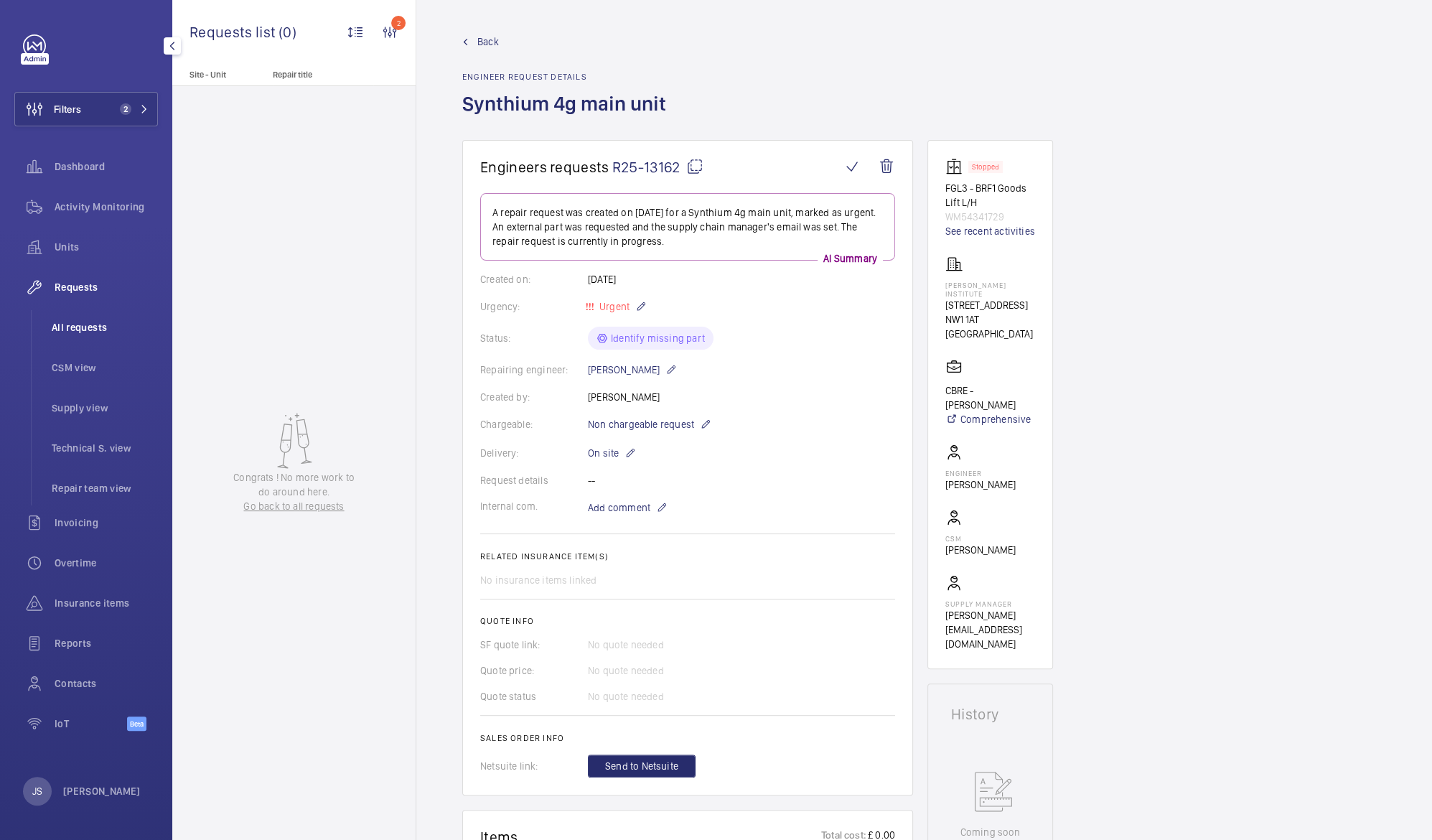
click at [72, 324] on span "All requests" at bounding box center [105, 327] width 106 height 14
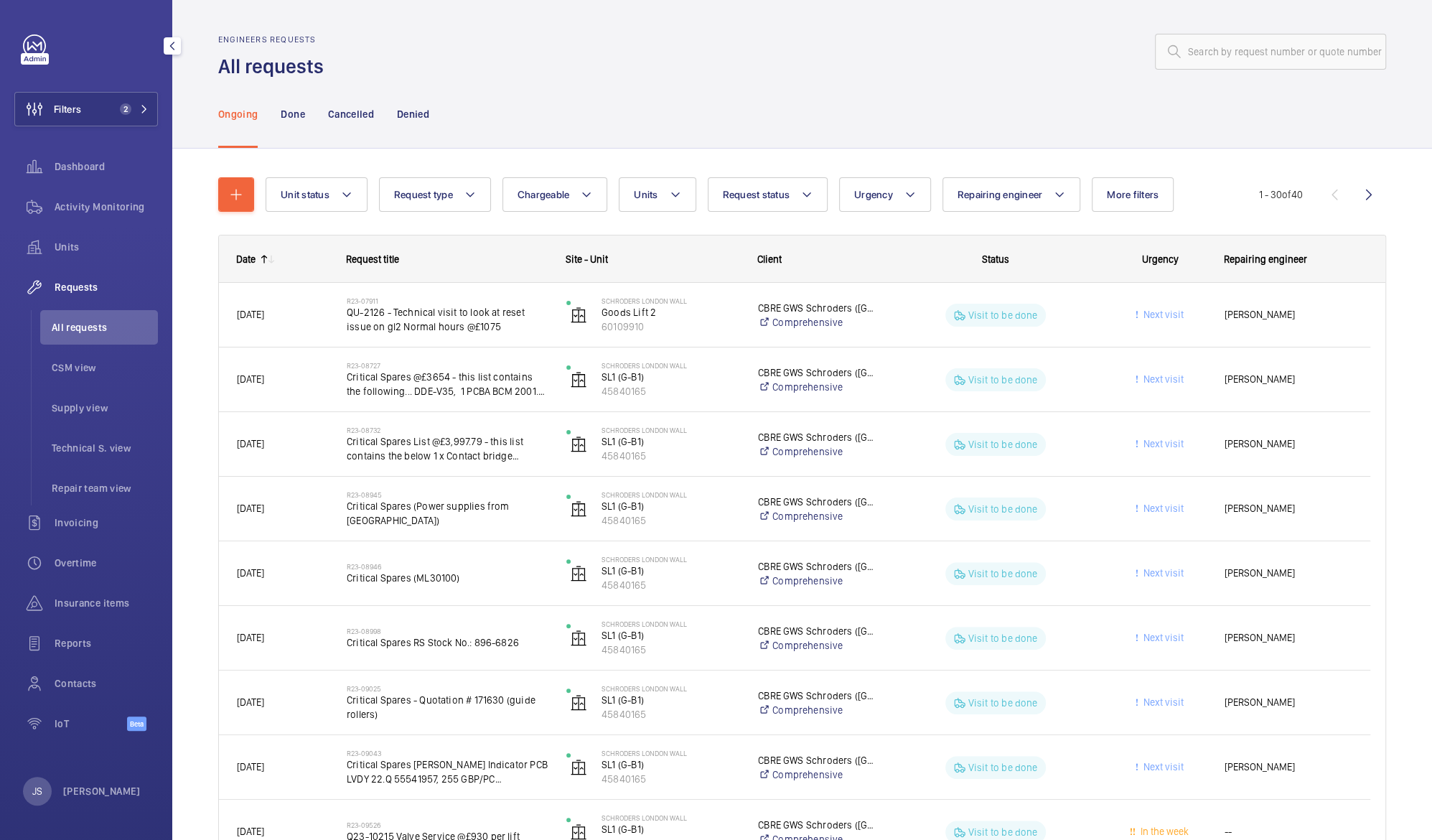
click at [82, 293] on span "Requests" at bounding box center [106, 287] width 103 height 14
click at [87, 329] on span "All requests" at bounding box center [105, 327] width 106 height 14
click at [241, 199] on mat-icon "button" at bounding box center [236, 194] width 17 height 17
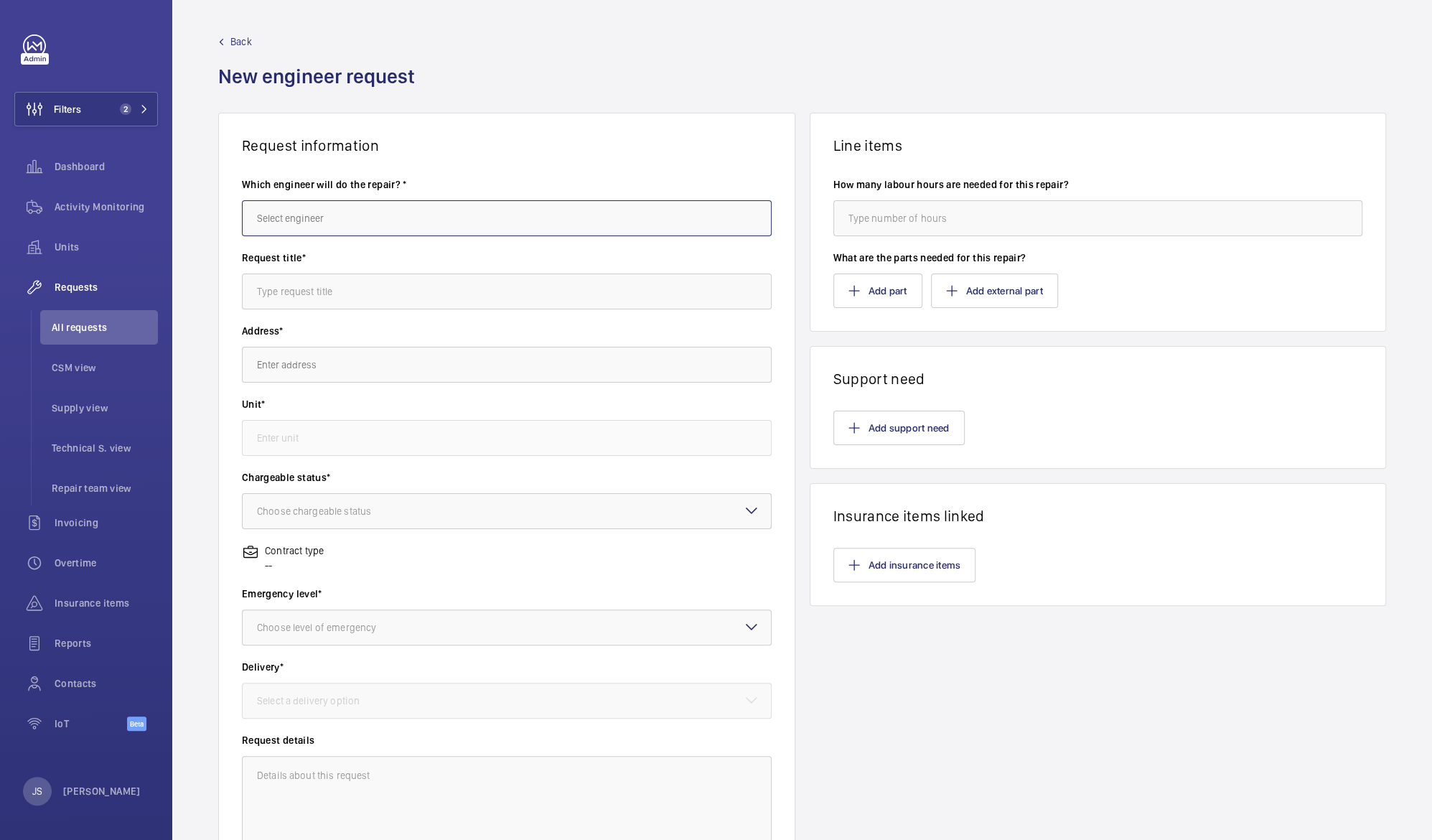
click at [321, 217] on input "text" at bounding box center [507, 218] width 529 height 36
click at [322, 264] on mat-option "Mark Knowles" at bounding box center [503, 262] width 520 height 35
type input "Mark Knowles"
click at [322, 297] on input "text" at bounding box center [507, 292] width 529 height 36
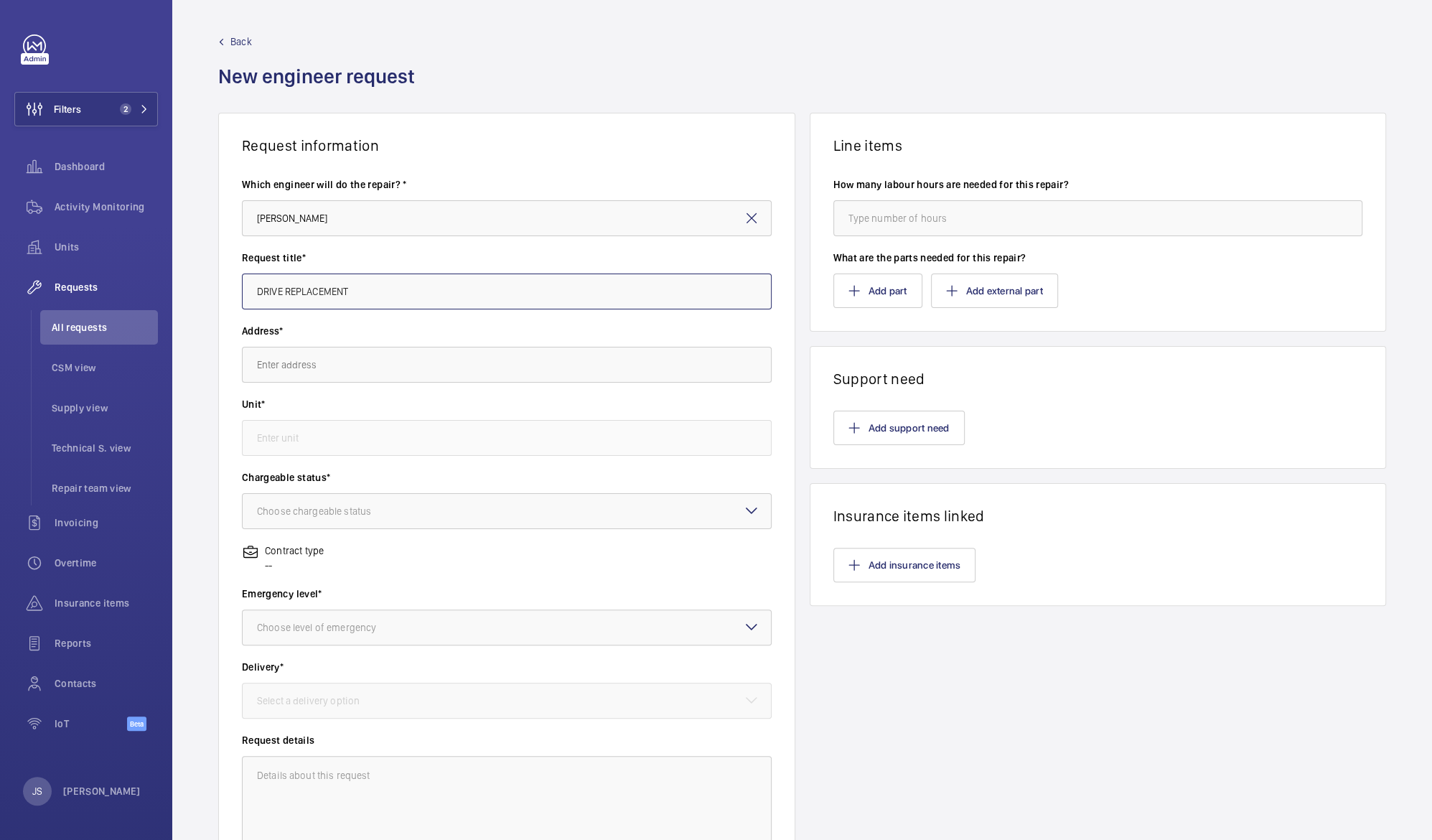
type input "DRIVE REPLACEMENT"
click at [256, 359] on input "text" at bounding box center [507, 365] width 529 height 36
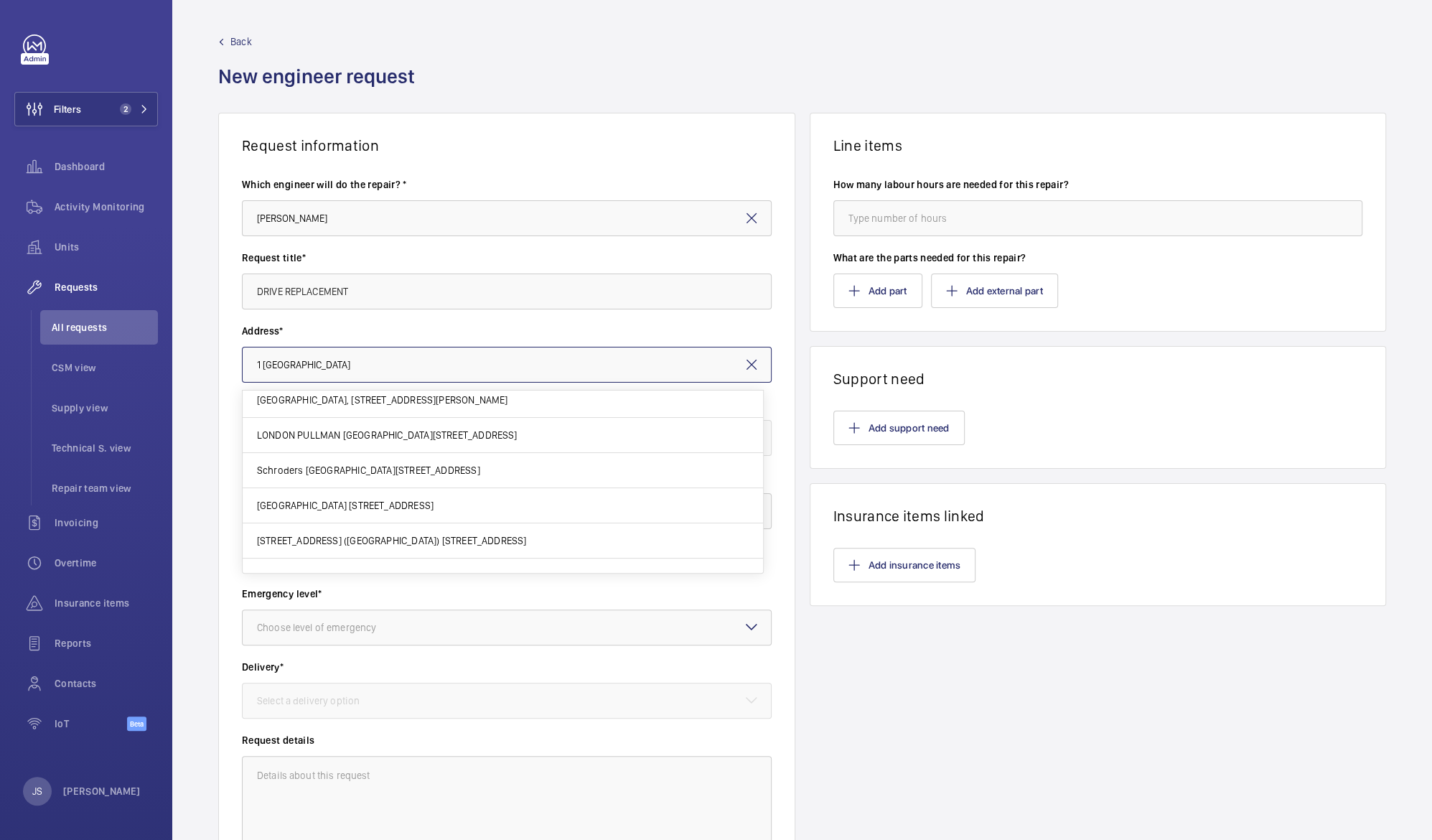
scroll to position [183, 0]
click at [302, 476] on mat-option "Schroders London Wall 1 London Wall Place, EC2Y 5AU LONDON" at bounding box center [503, 470] width 520 height 35
type input "Schroders London Wall 1 London Wall Place, EC2Y 5AU LONDON"
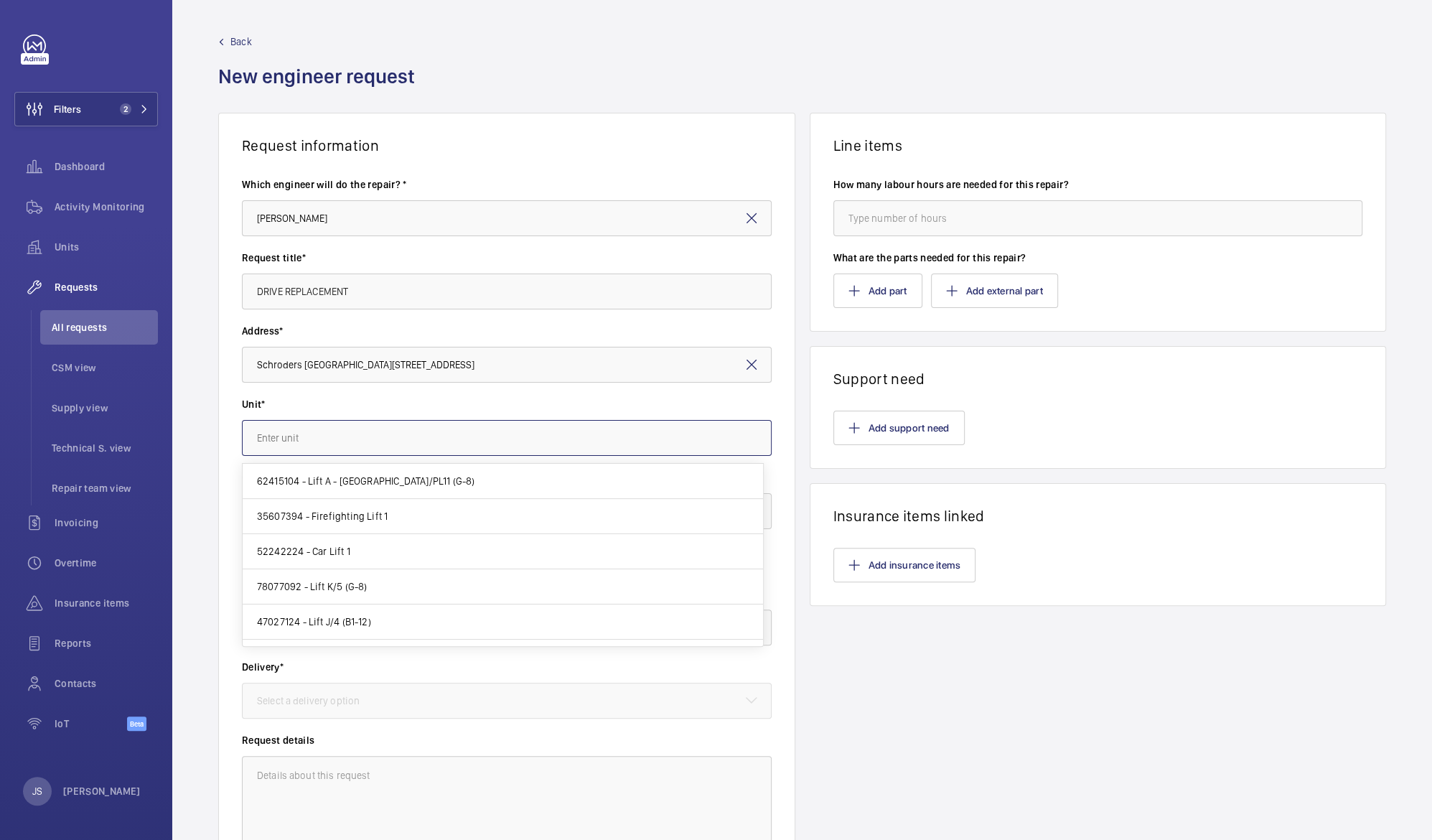
click at [268, 446] on input "text" at bounding box center [507, 438] width 529 height 36
click at [327, 481] on span "62415104 - Lift A - North East/PL11 (G-8)" at bounding box center [366, 481] width 218 height 14
type input "62415104 - Lift A - North East/PL11 (G-8)"
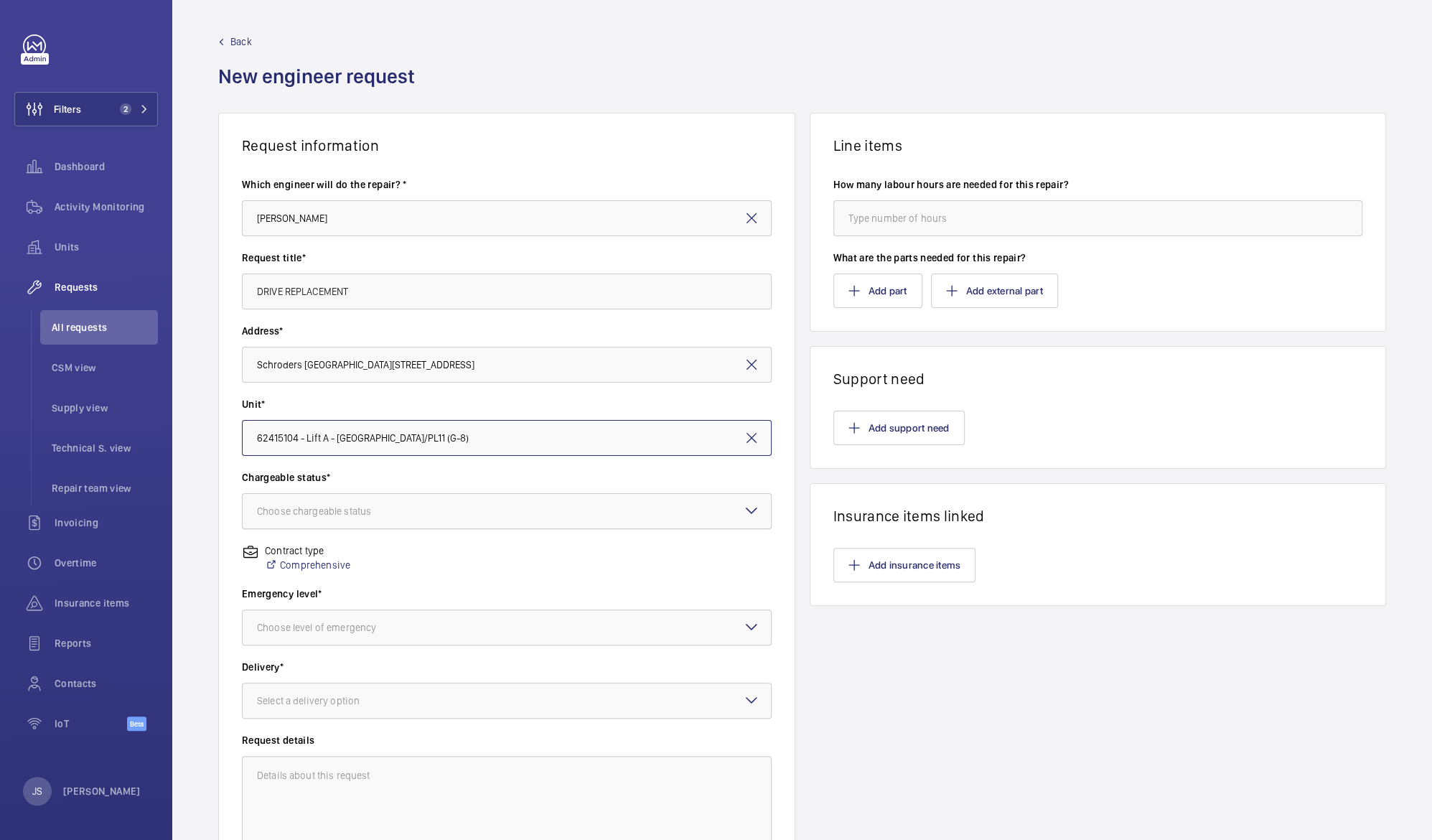
click at [296, 515] on div "Choose chargeable status" at bounding box center [332, 511] width 150 height 14
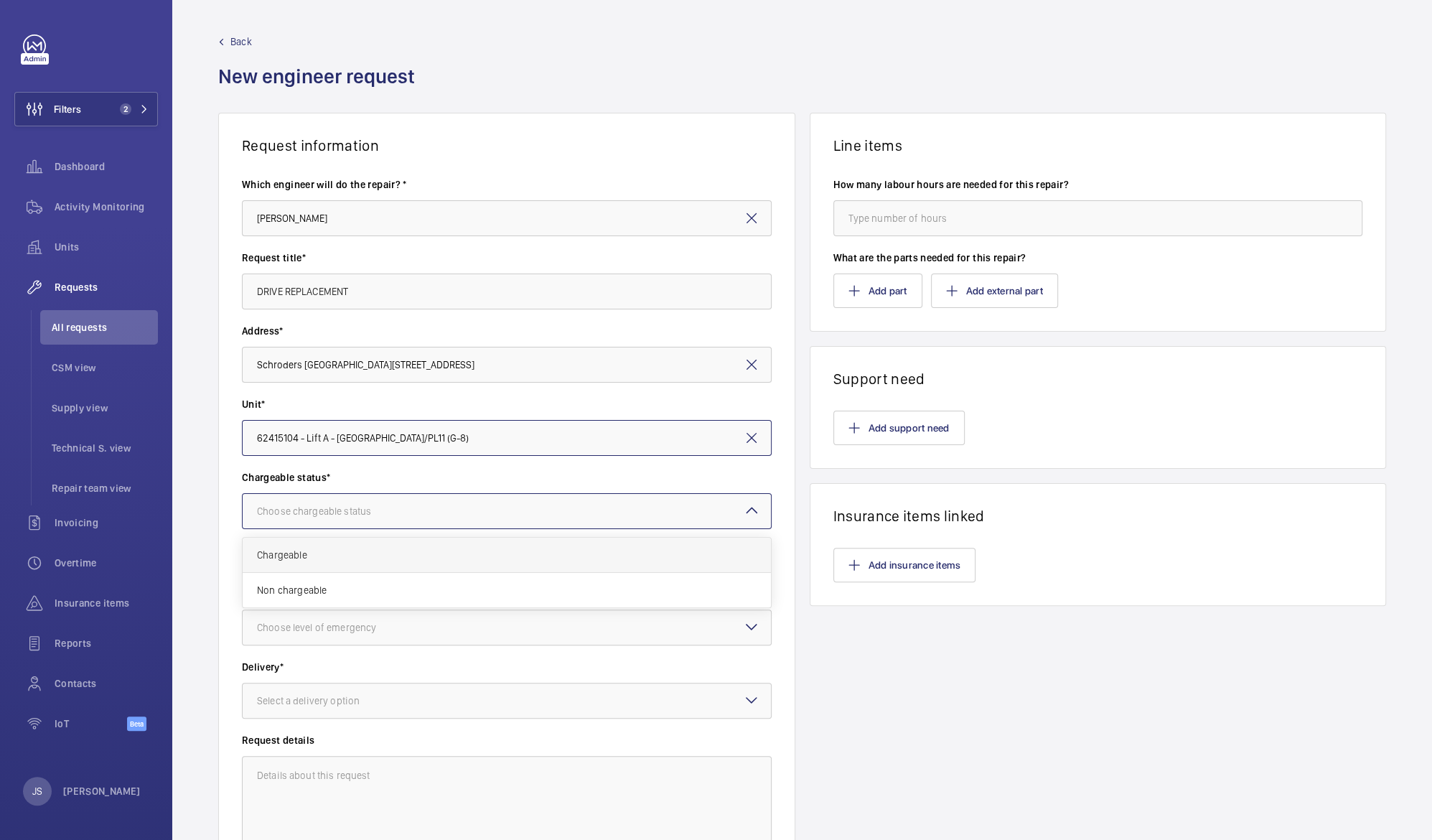
click at [297, 553] on span "Chargeable" at bounding box center [507, 554] width 499 height 14
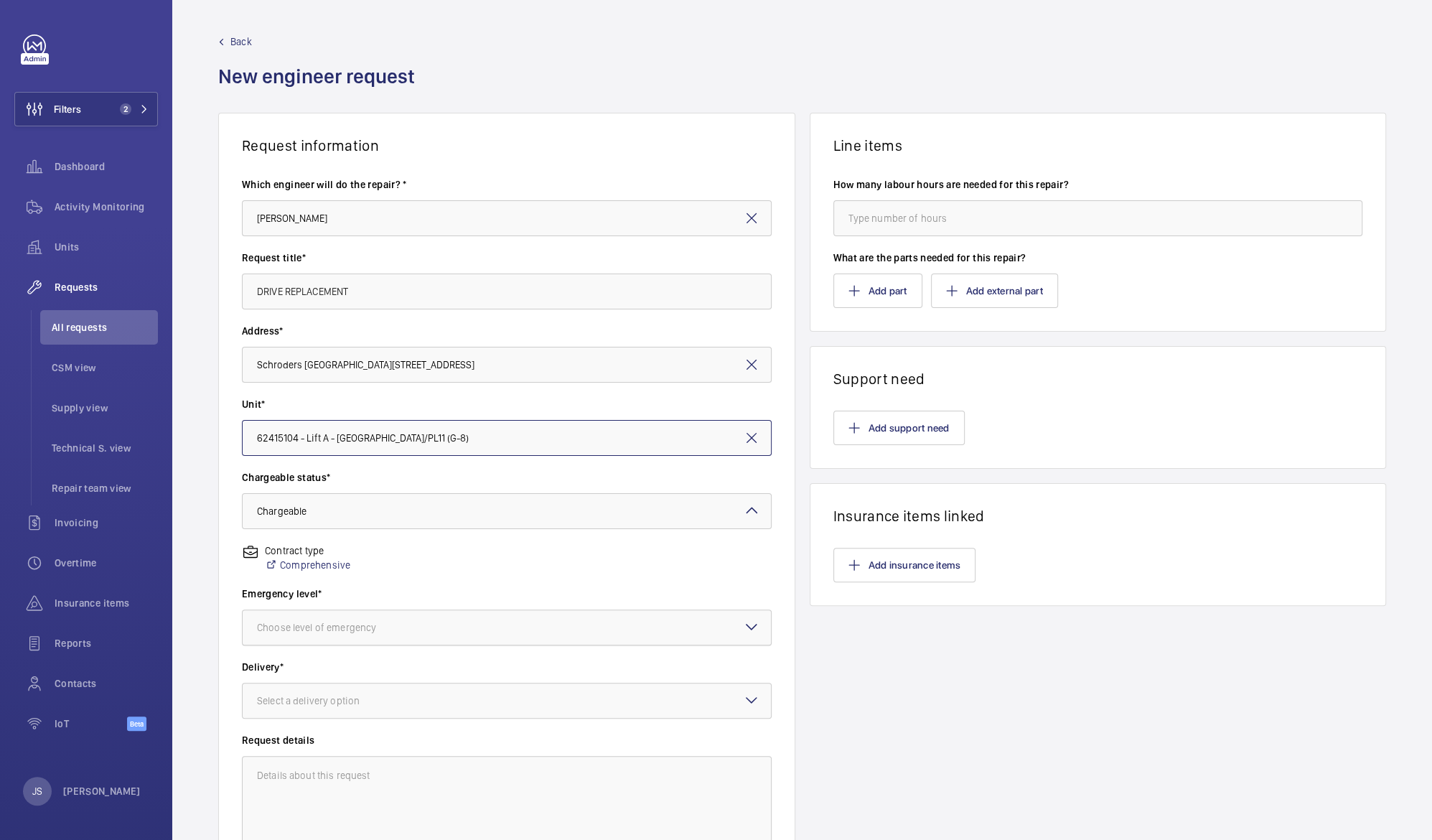
click at [298, 626] on div "Choose level of emergency" at bounding box center [335, 627] width 155 height 14
click at [293, 676] on span "Next visit" at bounding box center [507, 671] width 499 height 14
click at [299, 705] on div "Select a delivery option" at bounding box center [326, 700] width 138 height 14
click at [296, 814] on span "London office" at bounding box center [507, 815] width 499 height 14
click at [302, 780] on textarea at bounding box center [507, 804] width 529 height 96
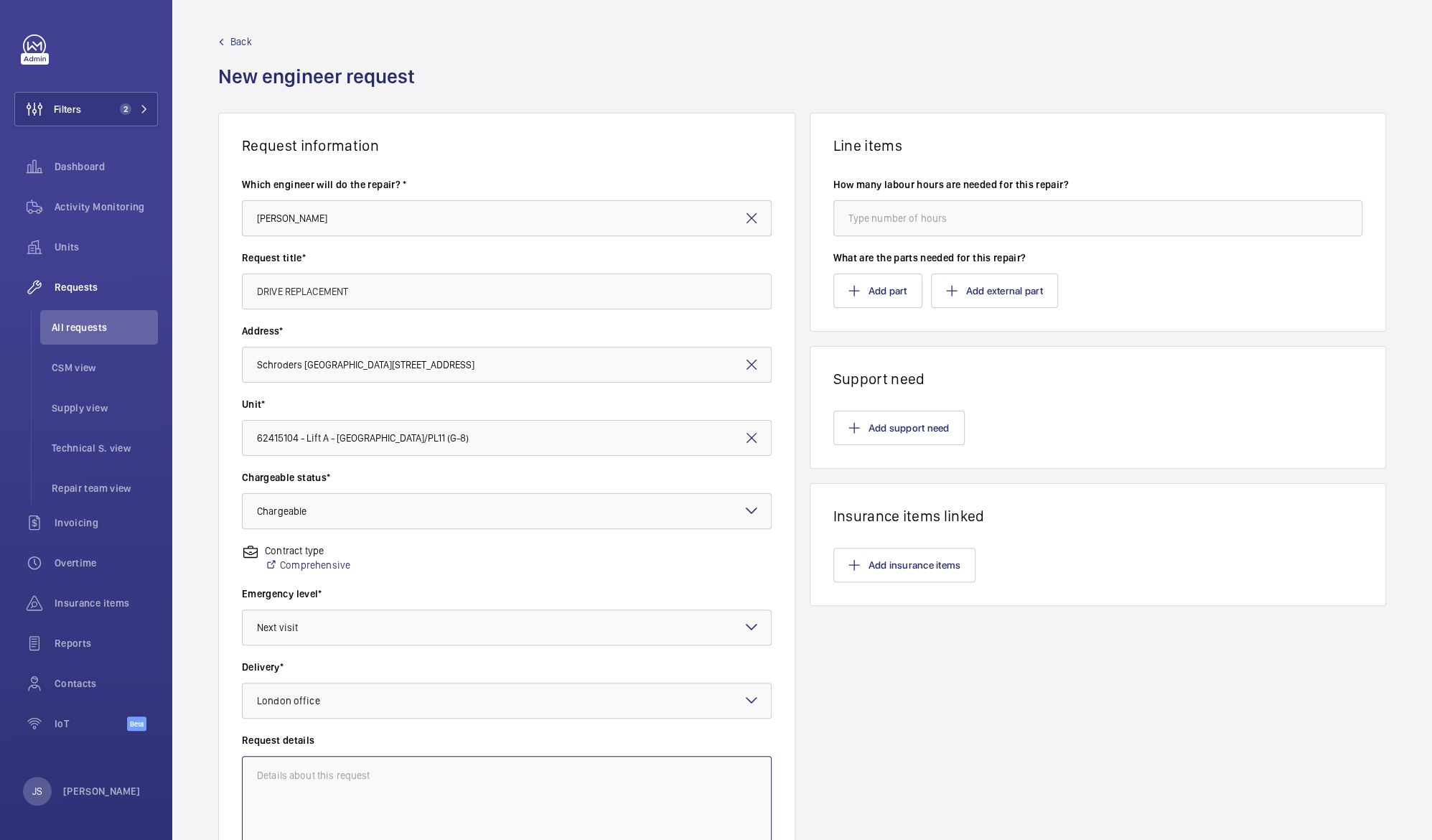
click at [302, 780] on textarea at bounding box center [507, 804] width 529 height 96
click at [3, 622] on div "Filters 2 Dashboard Activity Monitoring Units Requests All requests CSM view Su…" at bounding box center [86, 420] width 172 height 840
click at [348, 769] on textarea "Replace drive" at bounding box center [507, 804] width 529 height 96
type textarea "Replace drive damaged due to incoming power surges"
click at [913, 217] on input "number" at bounding box center [1098, 218] width 529 height 36
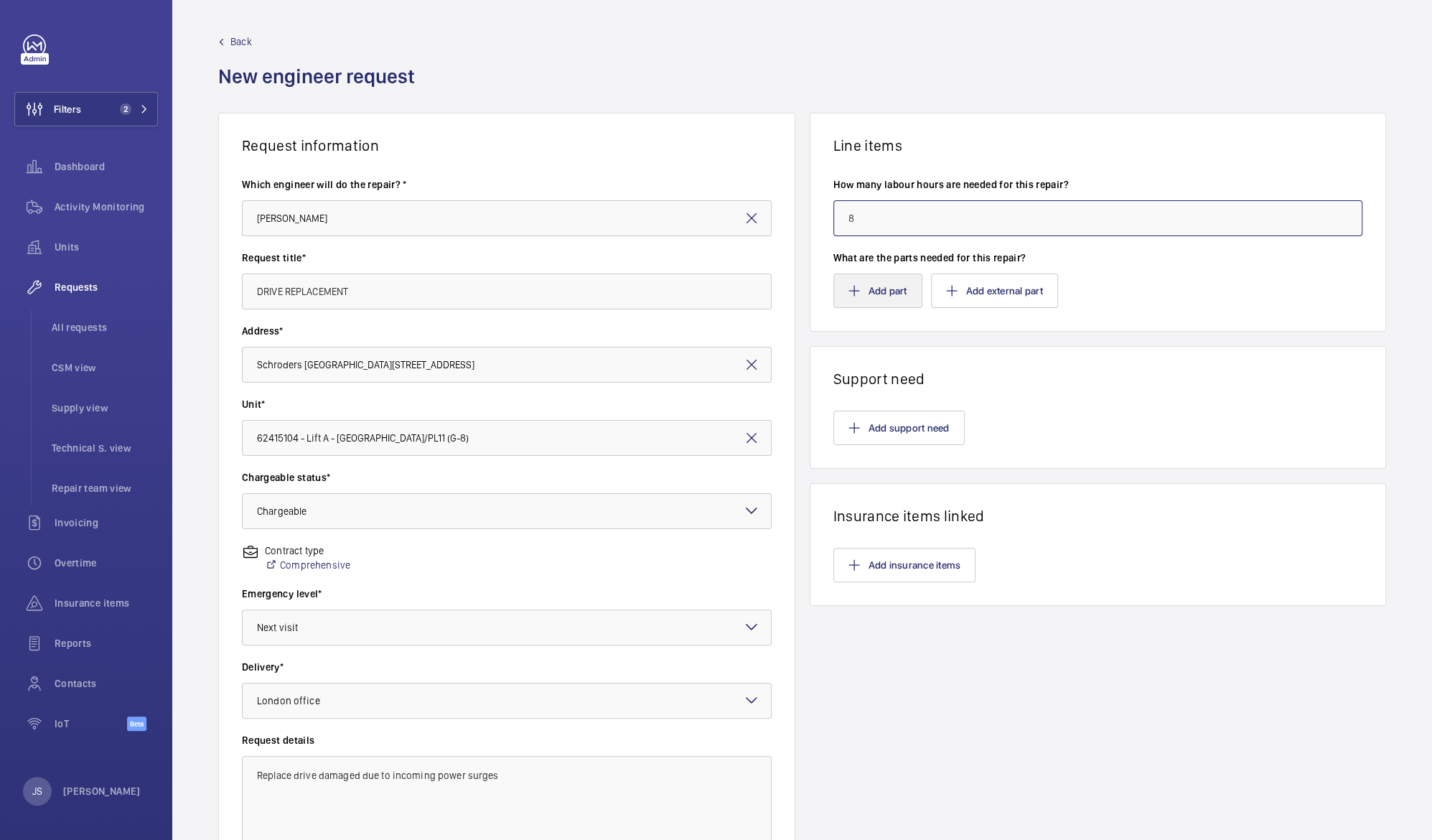
type input "8"
click at [878, 308] on button "Add part" at bounding box center [878, 291] width 89 height 35
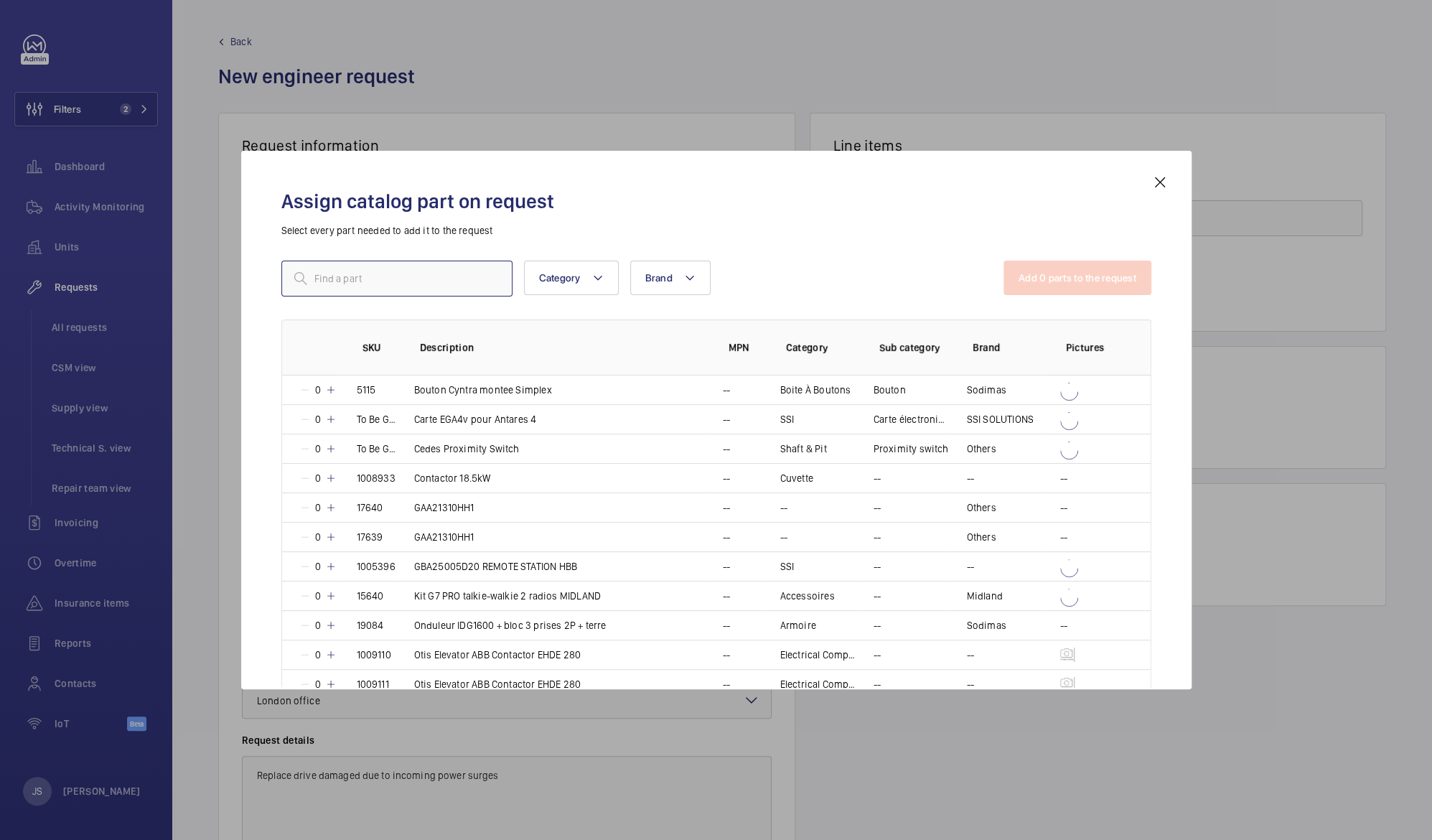
click at [448, 279] on input "text" at bounding box center [396, 279] width 231 height 36
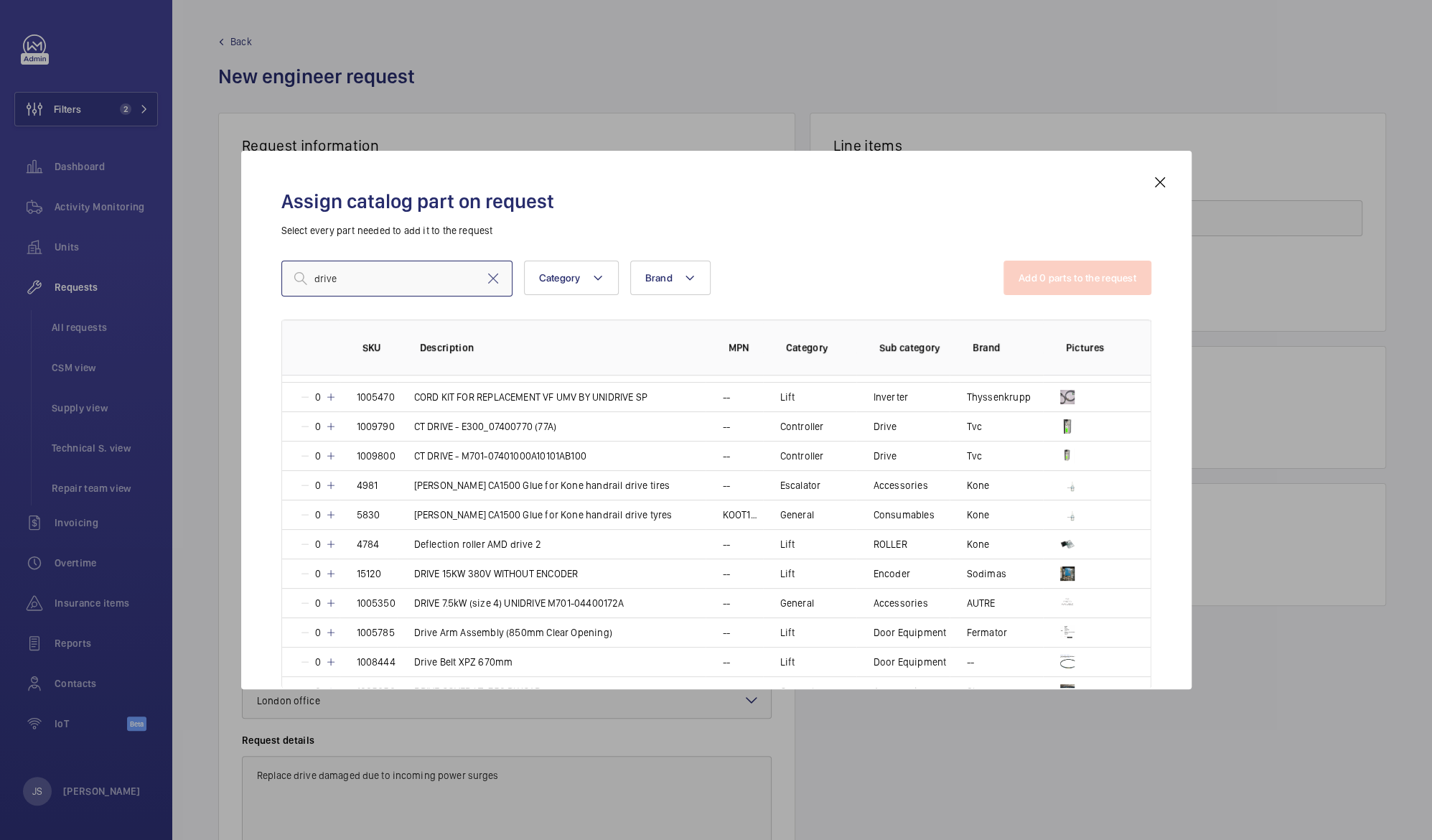
scroll to position [611, 0]
type input "drive repair"
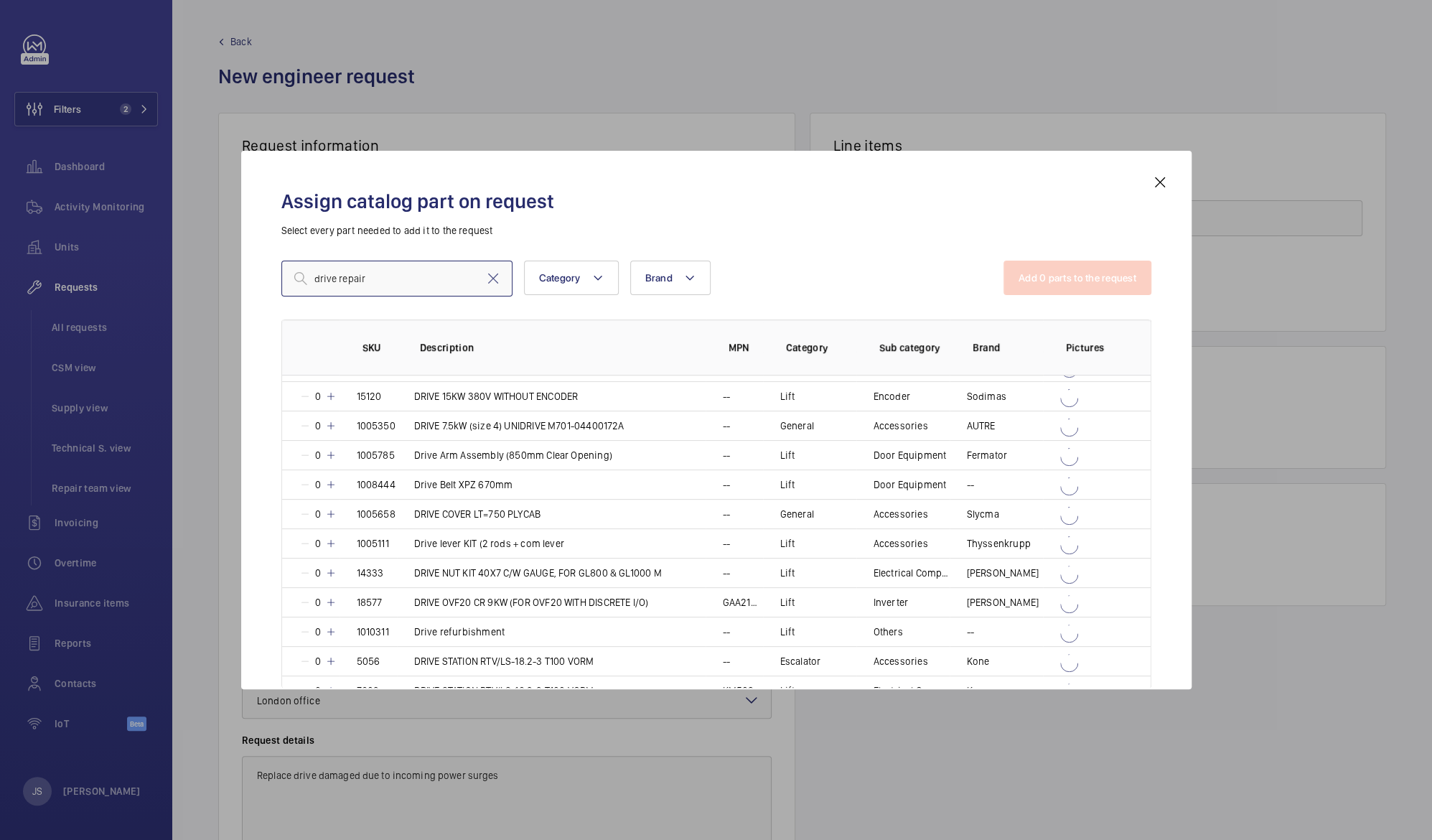
scroll to position [0, 0]
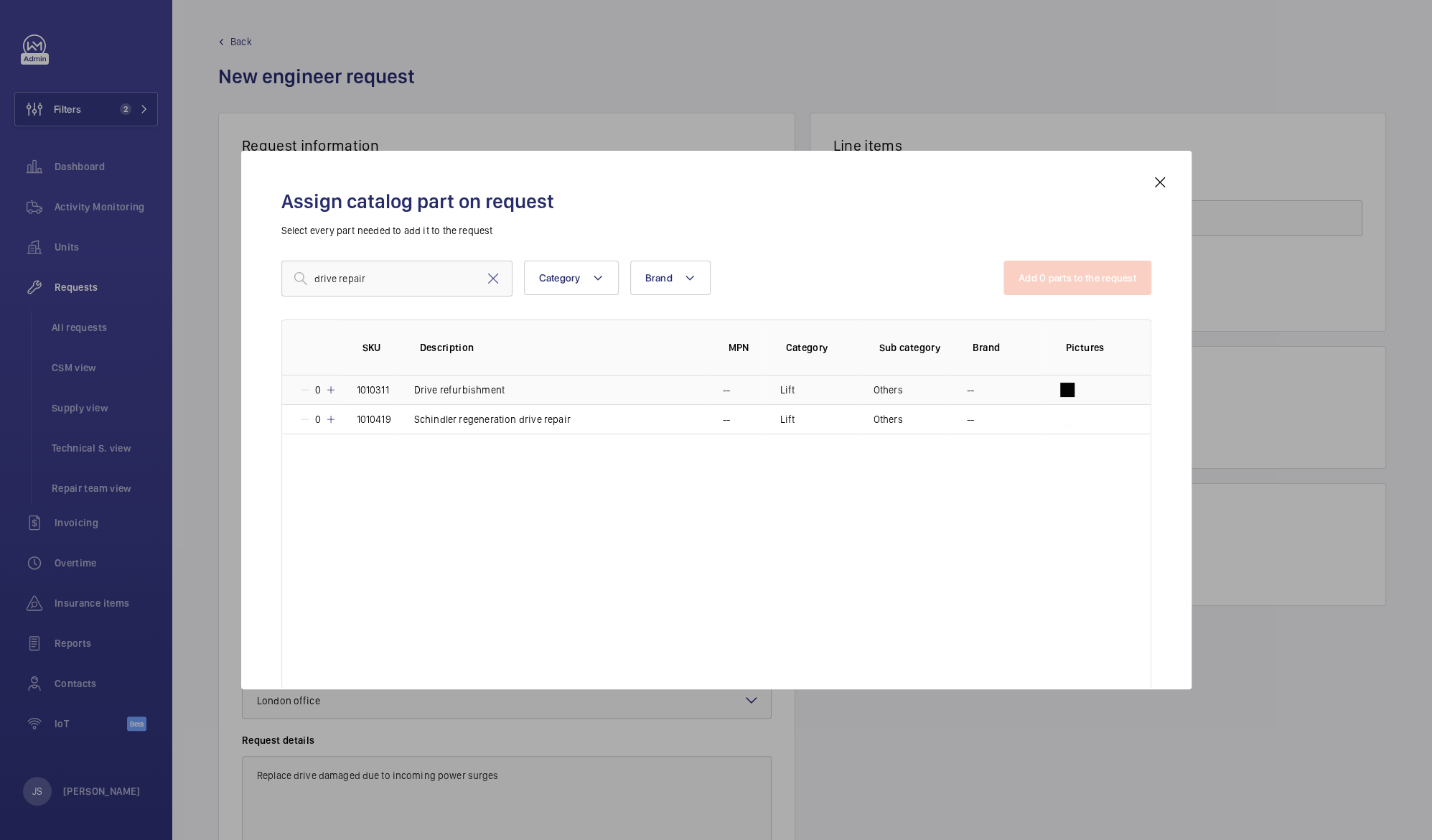
click at [420, 389] on p "Drive refurbishment" at bounding box center [460, 390] width 90 height 14
click at [1063, 293] on button "Add 1 parts to the request" at bounding box center [1079, 278] width 146 height 35
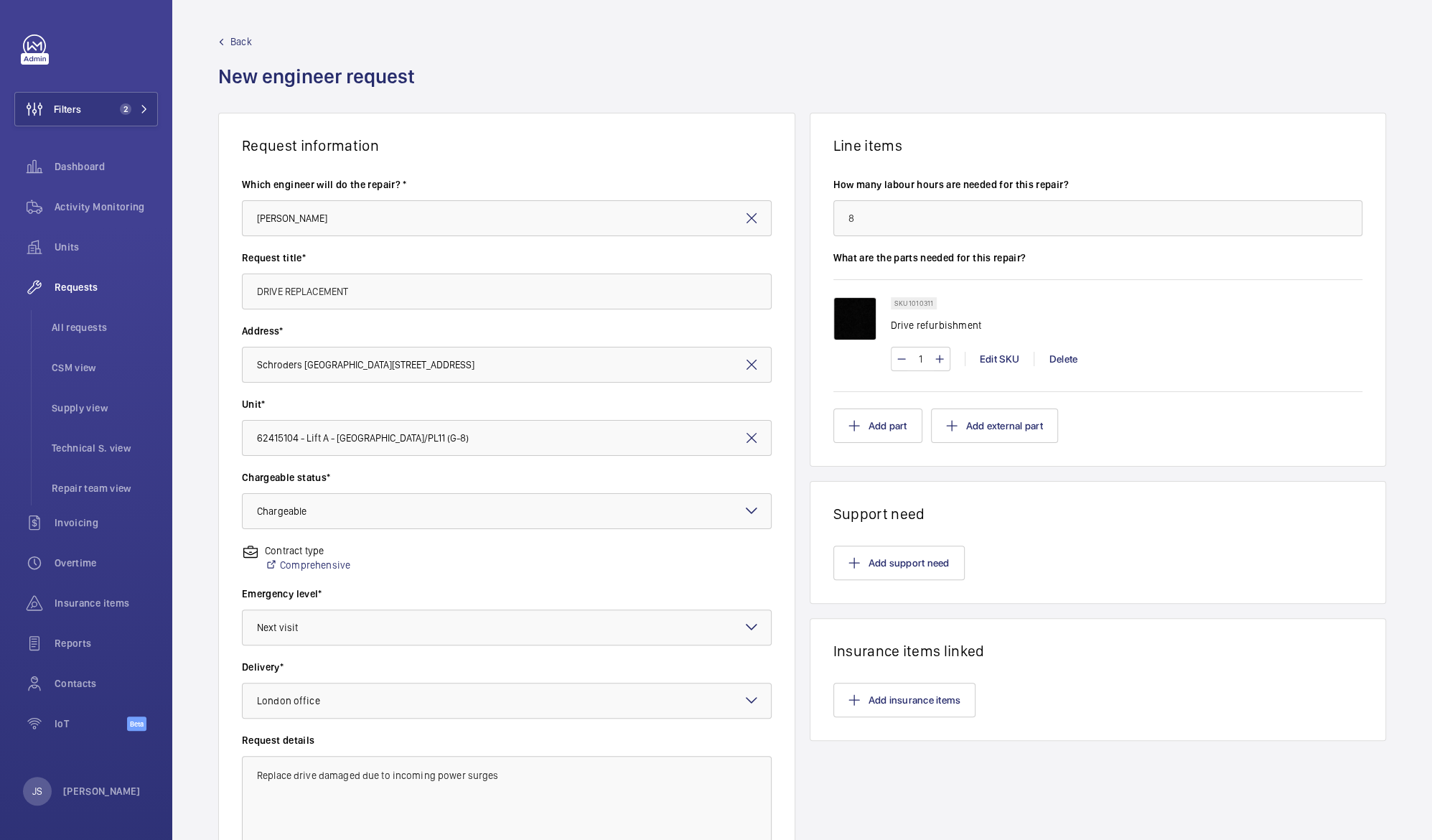
scroll to position [138, 0]
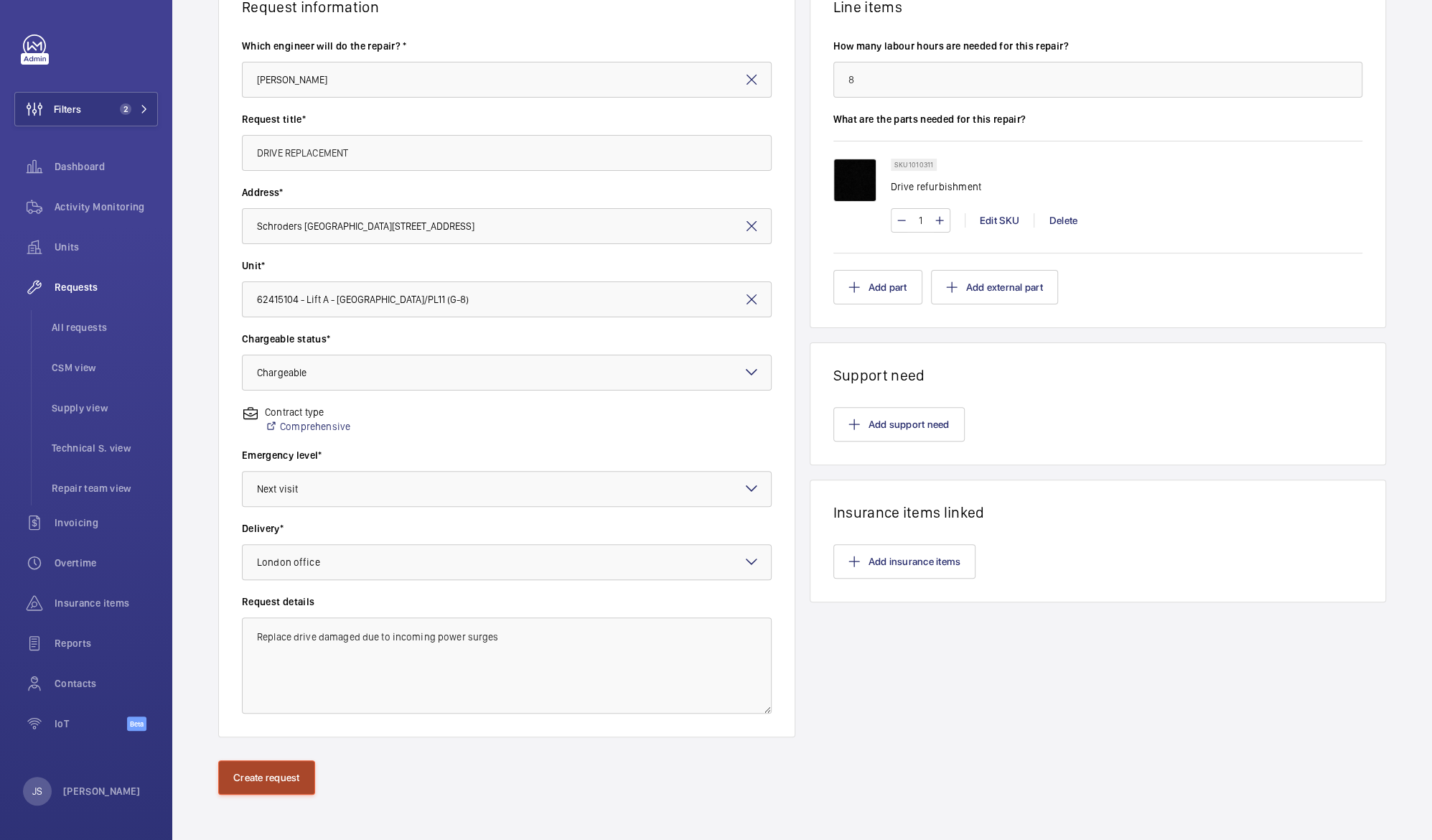
click at [250, 790] on button "Create request" at bounding box center [266, 778] width 97 height 35
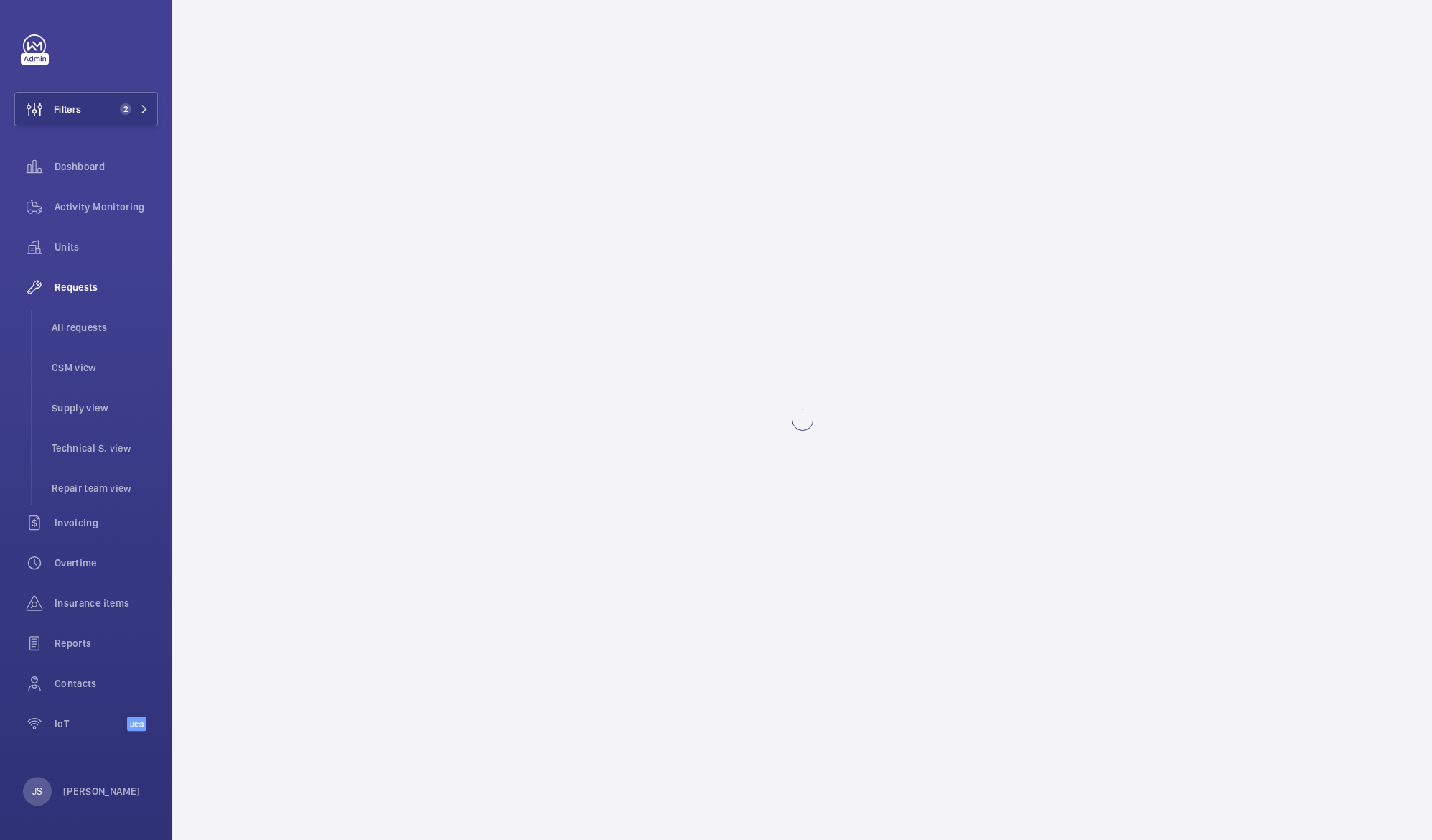
scroll to position [0, 0]
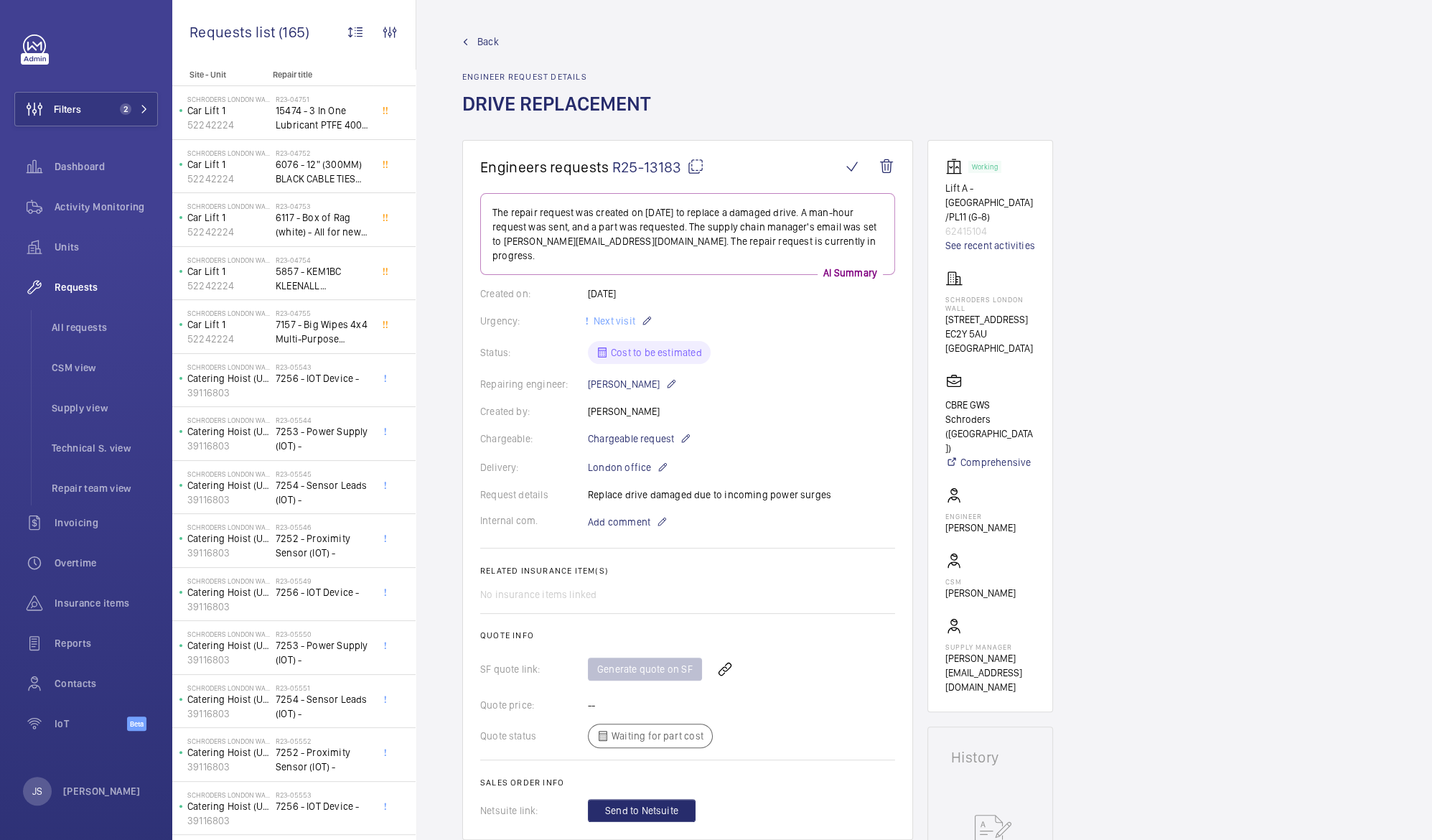
click at [629, 652] on div "Generate quote on SF" at bounding box center [742, 669] width 308 height 35
click at [637, 664] on div "Generate quote on SF" at bounding box center [742, 669] width 308 height 35
click at [652, 652] on div "Generate quote on SF" at bounding box center [742, 669] width 308 height 35
click at [722, 658] on wm-front-icon-button at bounding box center [725, 669] width 35 height 35
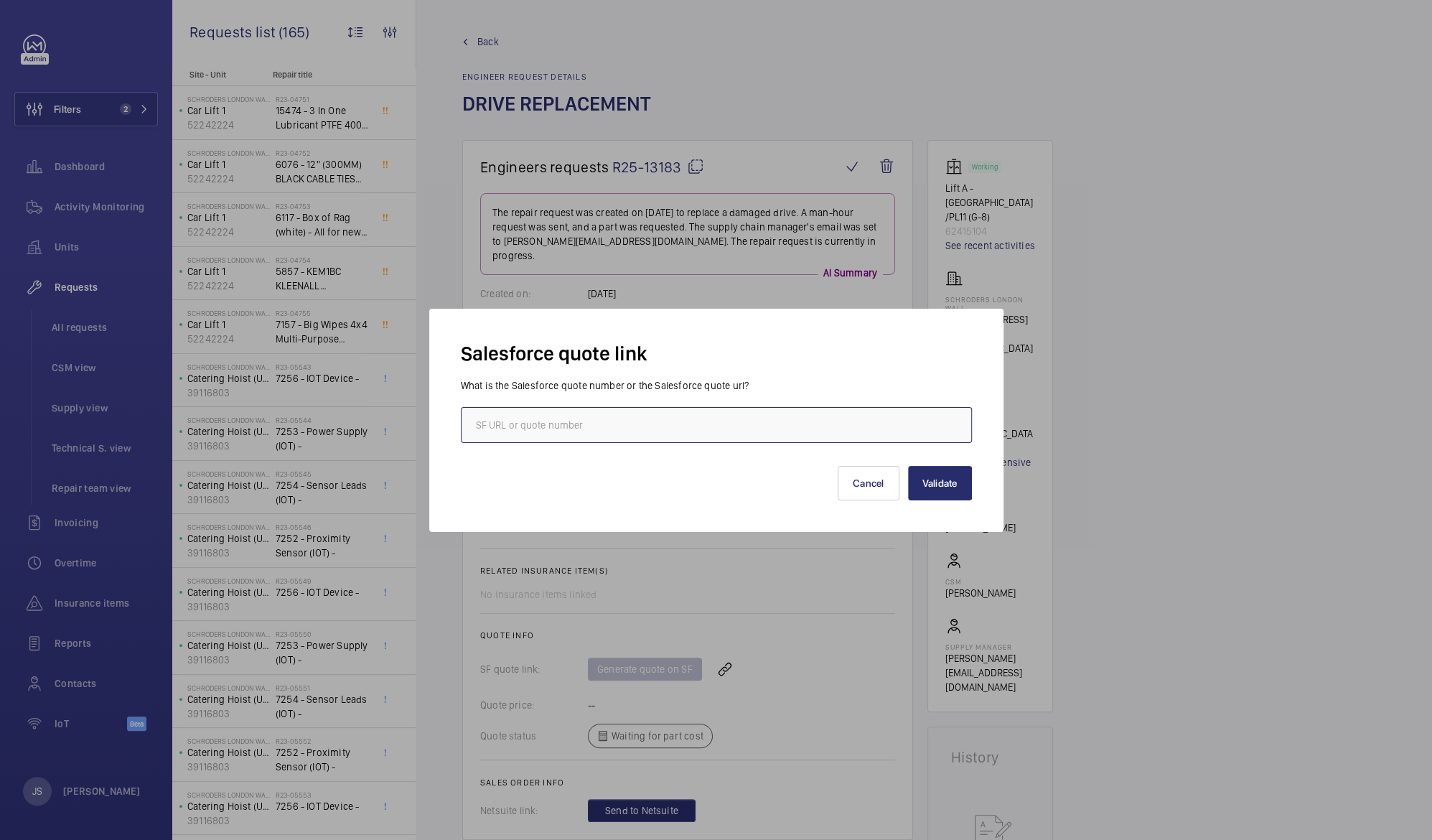
click at [721, 429] on input "text" at bounding box center [717, 425] width 511 height 36
click at [864, 484] on button "Cancel" at bounding box center [869, 484] width 62 height 35
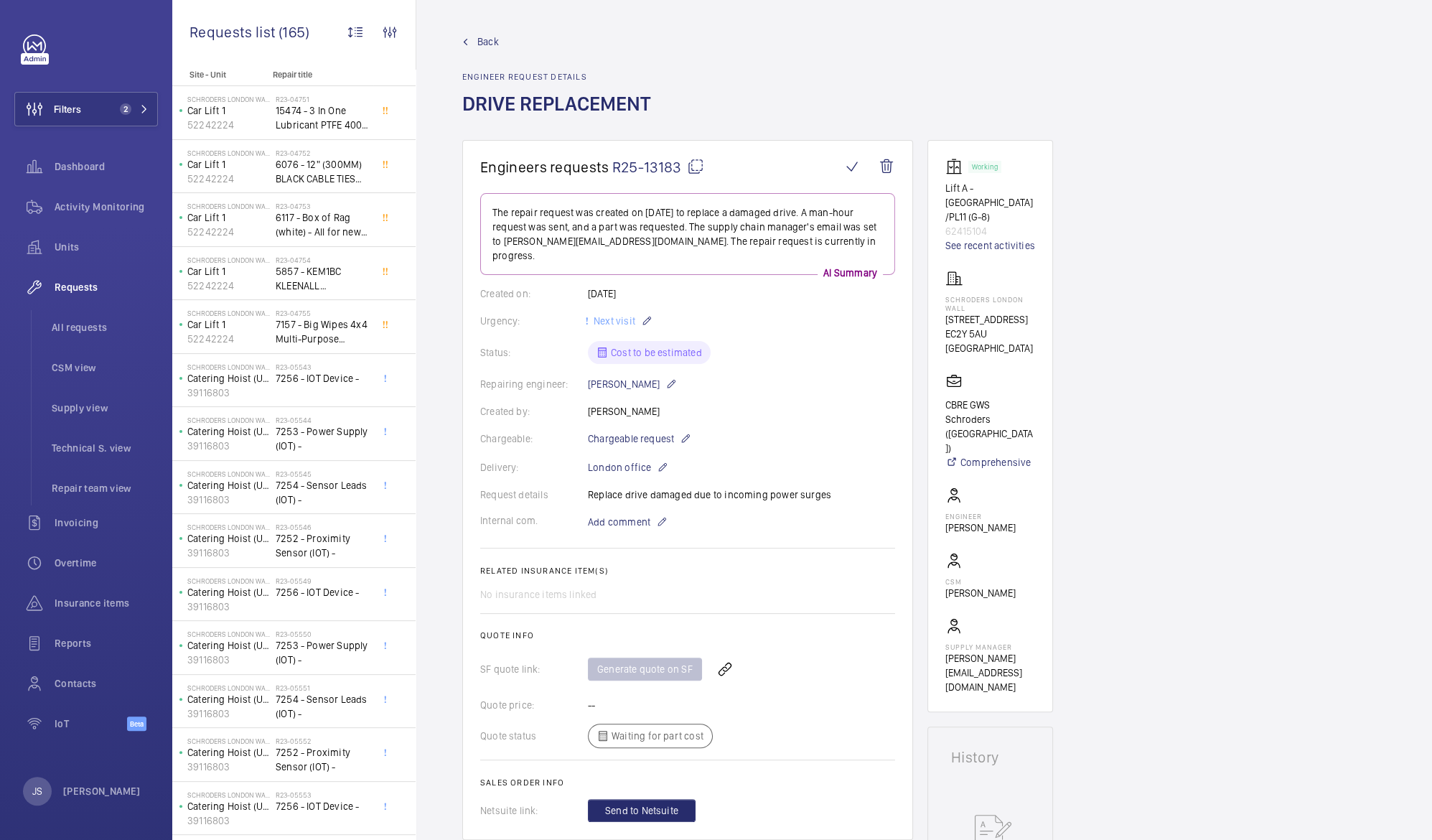
click at [636, 170] on span "R25-13183" at bounding box center [658, 167] width 92 height 18
click at [71, 289] on span "Requests" at bounding box center [106, 287] width 103 height 14
click at [77, 332] on span "All requests" at bounding box center [105, 327] width 106 height 14
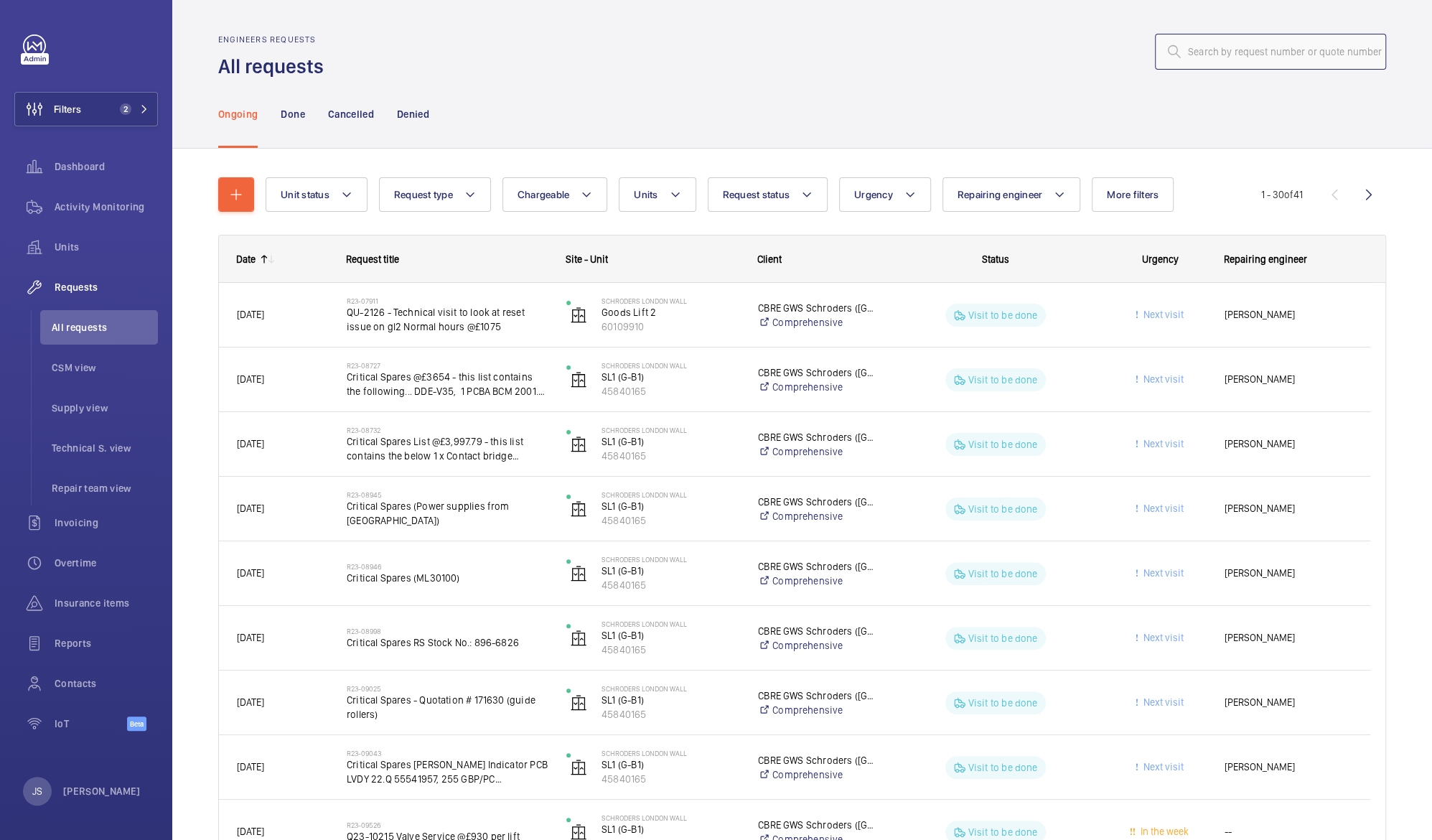
click at [1191, 56] on input "text" at bounding box center [1270, 52] width 231 height 36
paste input "R25-13183"
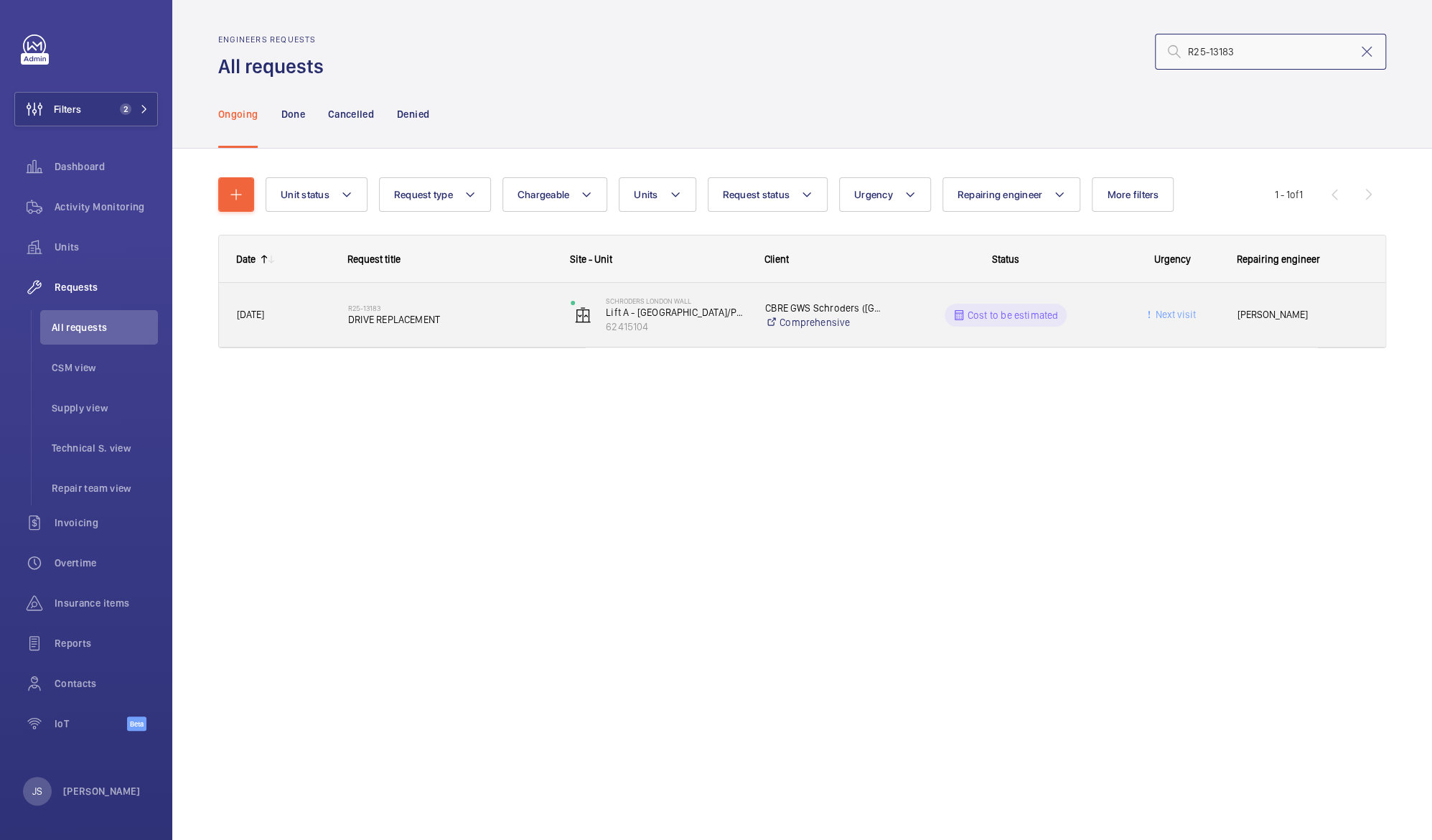
type input "R25-13183"
click at [979, 315] on p "Cost to be estimated" at bounding box center [1013, 315] width 91 height 14
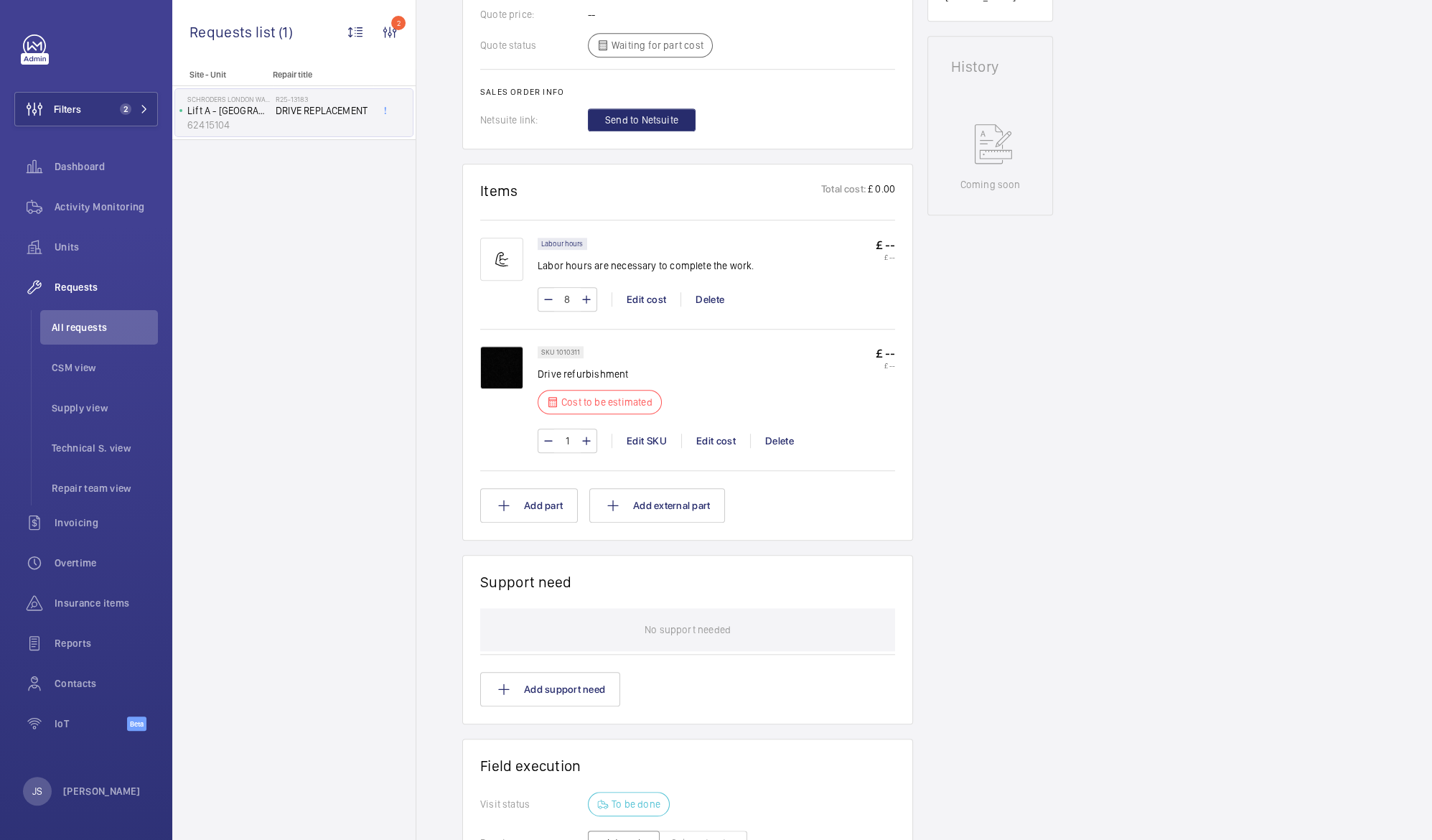
scroll to position [692, 0]
click at [578, 393] on p "Cost to be estimated" at bounding box center [607, 400] width 91 height 14
click at [569, 393] on p "Cost to be estimated" at bounding box center [607, 400] width 91 height 14
click at [720, 432] on div "Edit cost" at bounding box center [716, 439] width 69 height 14
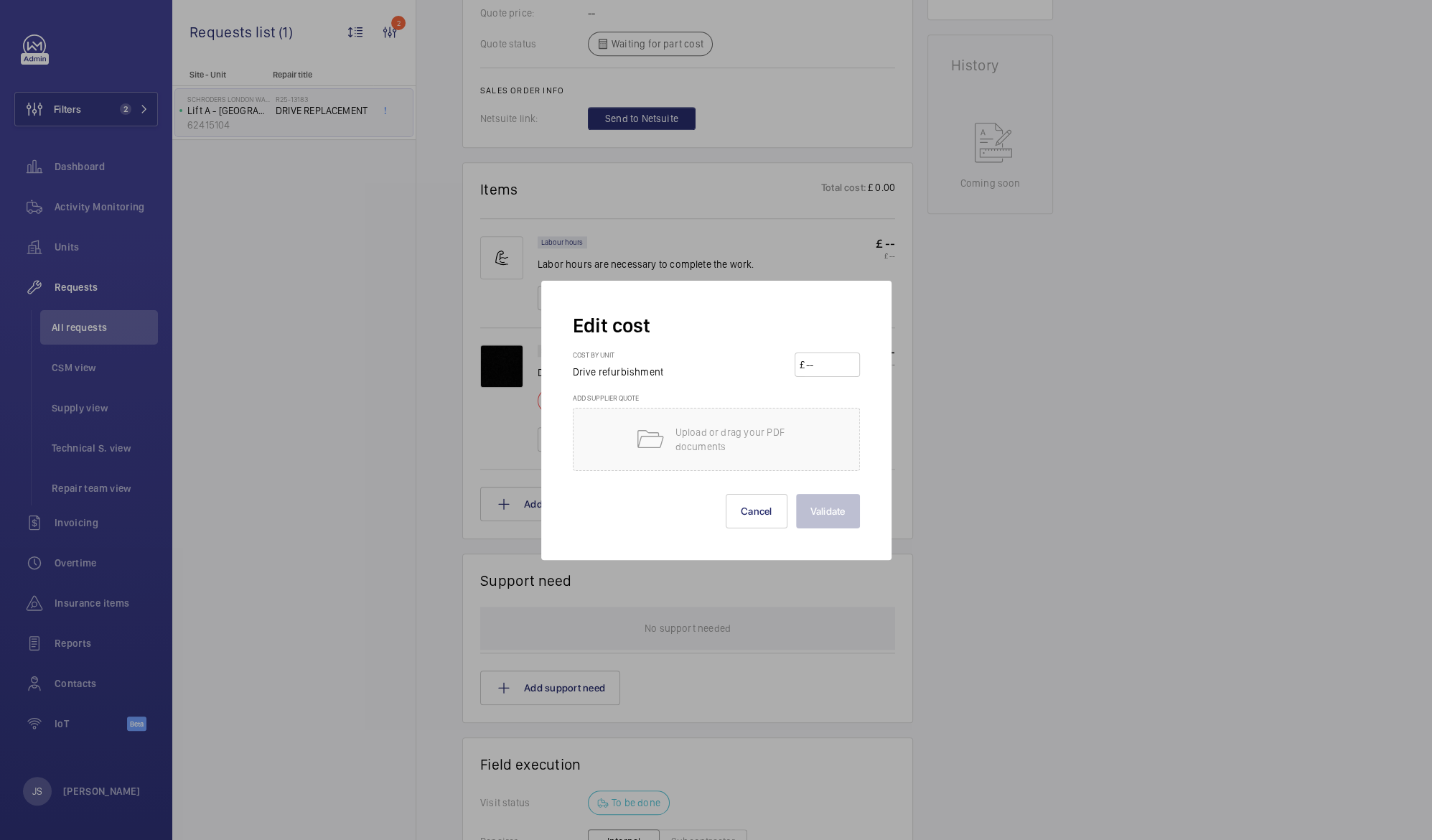
click at [812, 367] on input "number" at bounding box center [830, 365] width 50 height 23
type input "2800"
click at [821, 505] on button "Validate" at bounding box center [828, 511] width 64 height 35
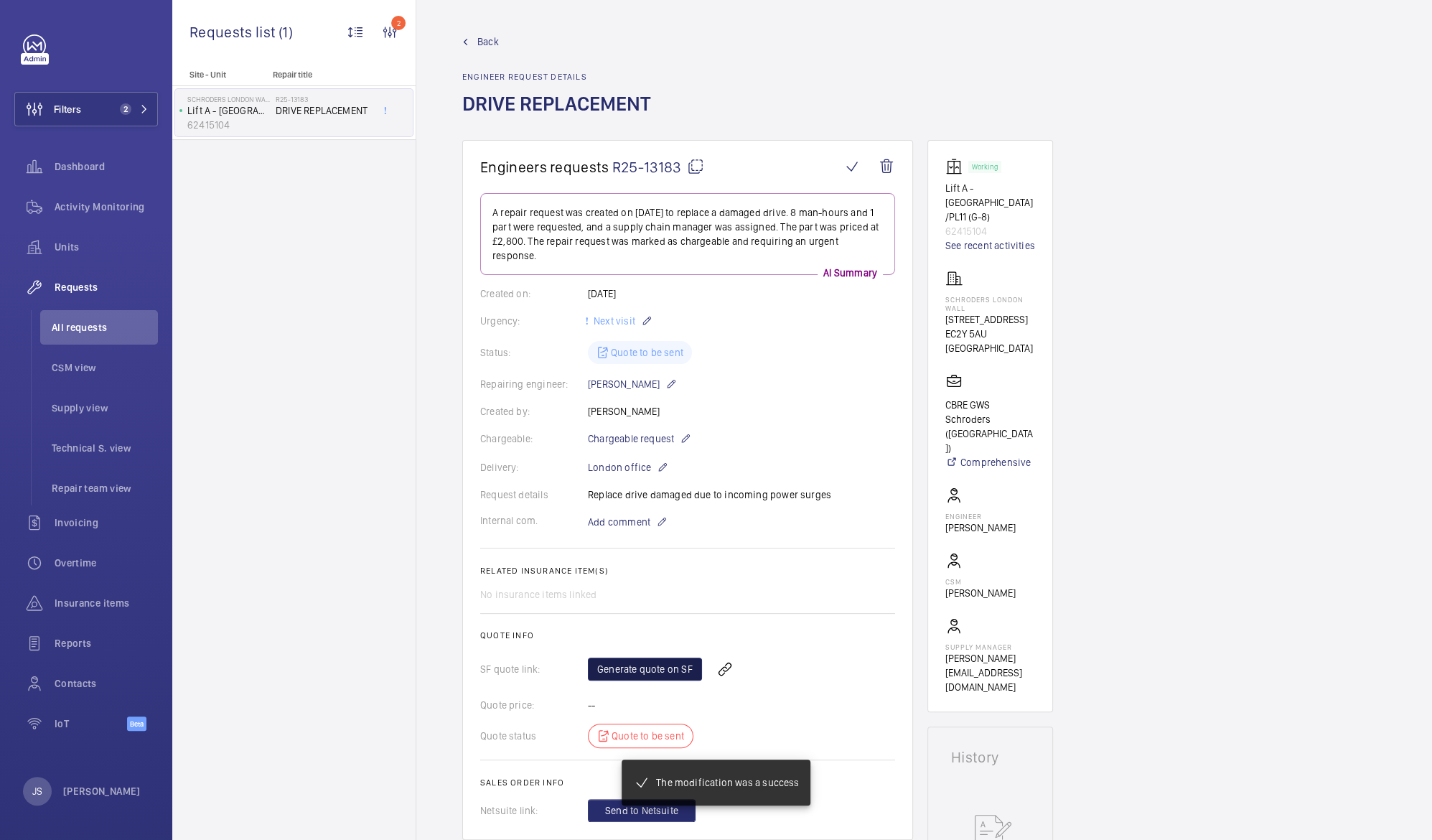
click at [636, 668] on link "Generate quote on SF" at bounding box center [645, 669] width 114 height 23
